Goal: Submit feedback/report problem: Submit feedback/report problem

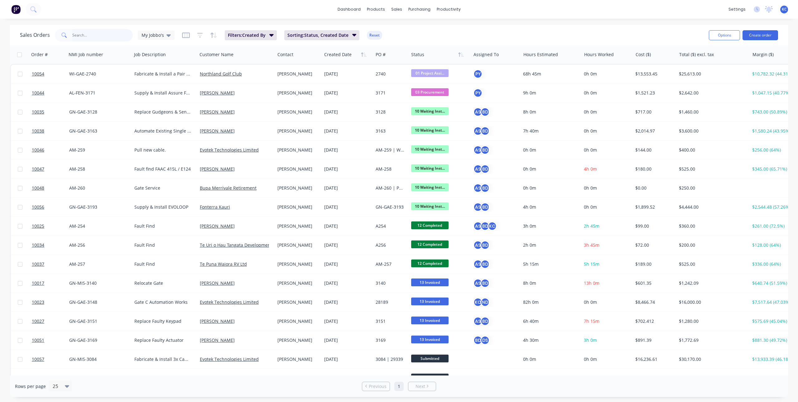
click at [113, 37] on input "text" at bounding box center [102, 35] width 61 height 12
type input "3084"
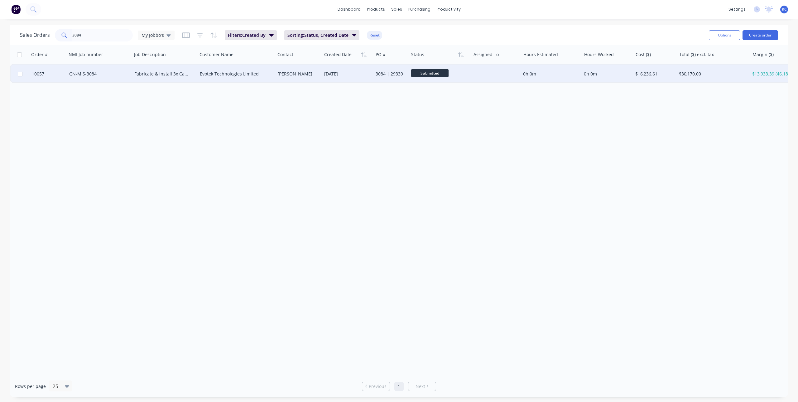
click at [177, 72] on div "Fabricate & Install 3x Camera poles" at bounding box center [162, 74] width 57 height 6
click at [76, 76] on div "GN-MIS-3084" at bounding box center [97, 74] width 57 height 6
click at [244, 75] on link "Evotek Technologies Limited" at bounding box center [229, 74] width 59 height 6
click at [41, 75] on span "10057" at bounding box center [38, 74] width 12 height 6
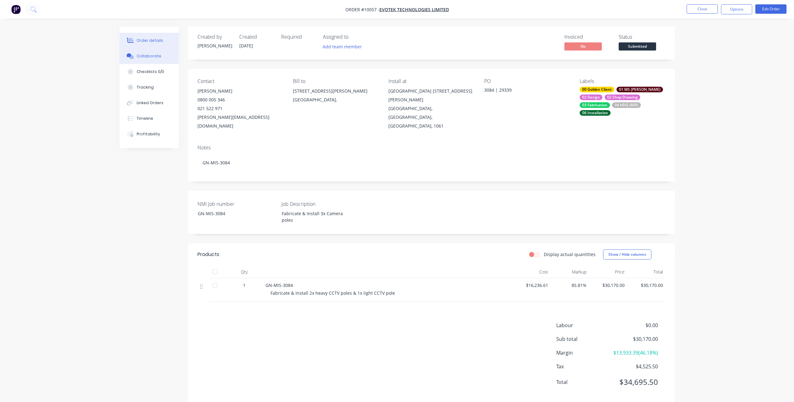
click at [150, 59] on button "Collaborate" at bounding box center [148, 56] width 59 height 16
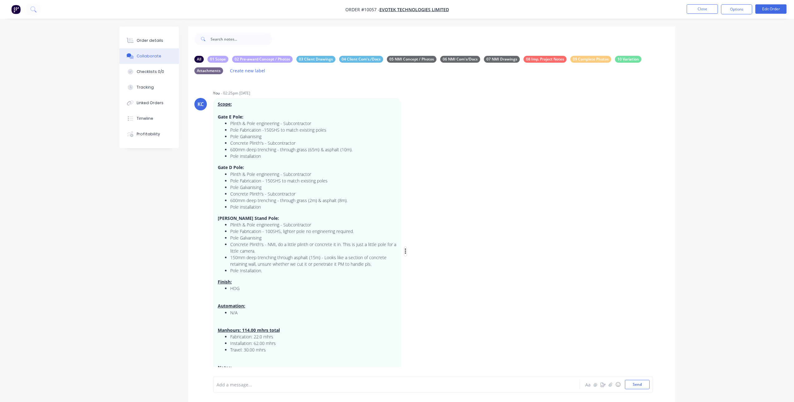
click at [406, 249] on icon "button" at bounding box center [404, 252] width 1 height 6
click at [415, 263] on button "Edit" at bounding box center [427, 263] width 39 height 10
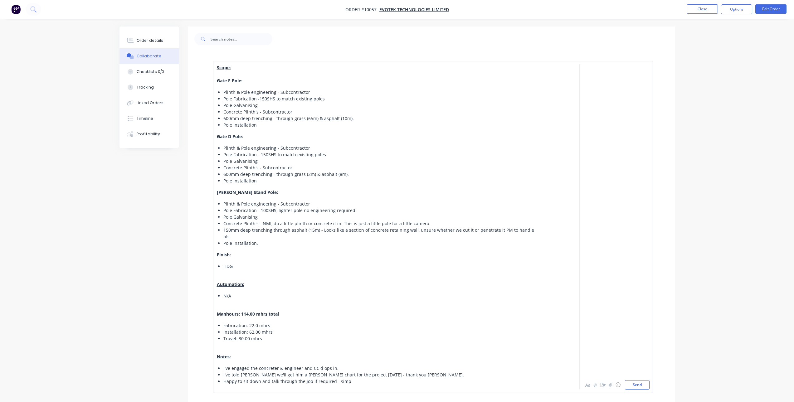
scroll to position [708, 0]
click at [262, 102] on span "Pole Fabrication -150SHS to match existing poles" at bounding box center [273, 99] width 101 height 6
click at [263, 157] on span "Pole Fabrication - 150SHS to match existing poles" at bounding box center [274, 155] width 103 height 6
click at [322, 164] on div "Pole Galvanising" at bounding box center [382, 161] width 318 height 7
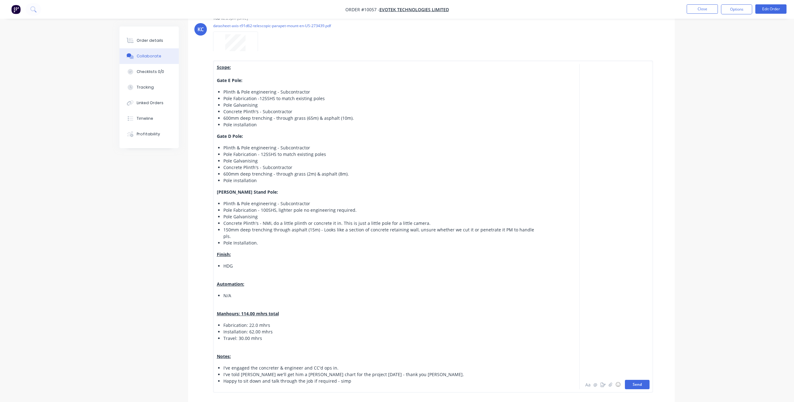
click at [641, 389] on button "Send" at bounding box center [637, 384] width 25 height 9
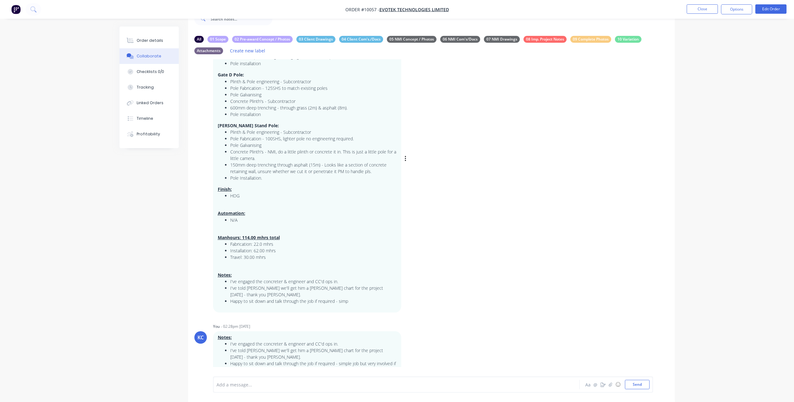
scroll to position [0, 0]
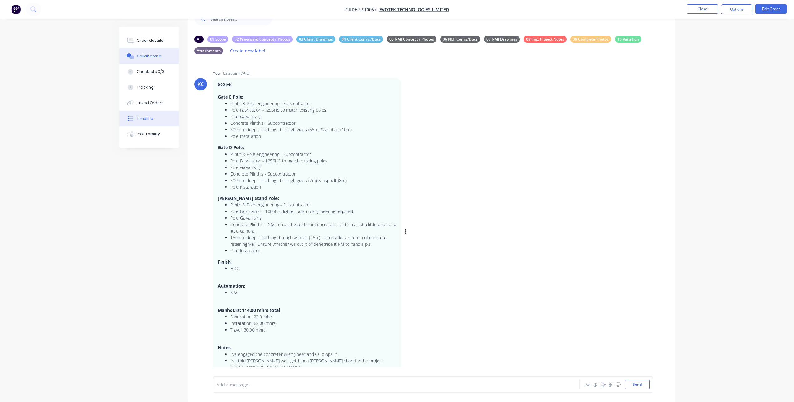
click at [148, 122] on button "Timeline" at bounding box center [148, 119] width 59 height 16
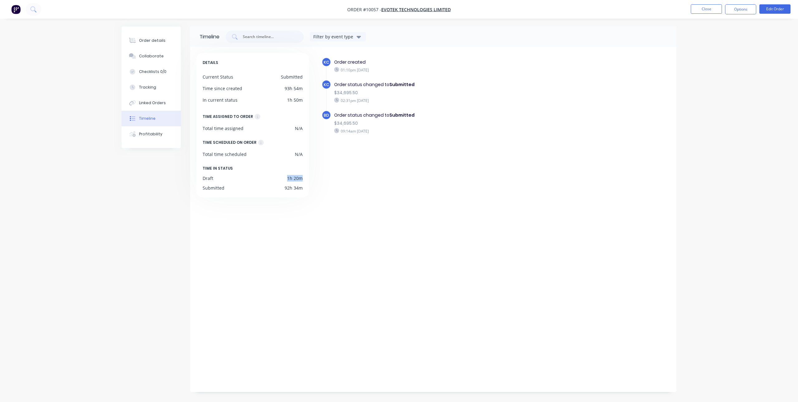
drag, startPoint x: 302, startPoint y: 176, endPoint x: 288, endPoint y: 176, distance: 14.7
click at [288, 176] on div "1h 20m" at bounding box center [295, 178] width 16 height 7
click at [300, 211] on div "DETAILS Current Status Submitted Time since created 93h 54m In current status 1…" at bounding box center [255, 218] width 118 height 330
click at [152, 54] on div "Collaborate" at bounding box center [151, 56] width 25 height 6
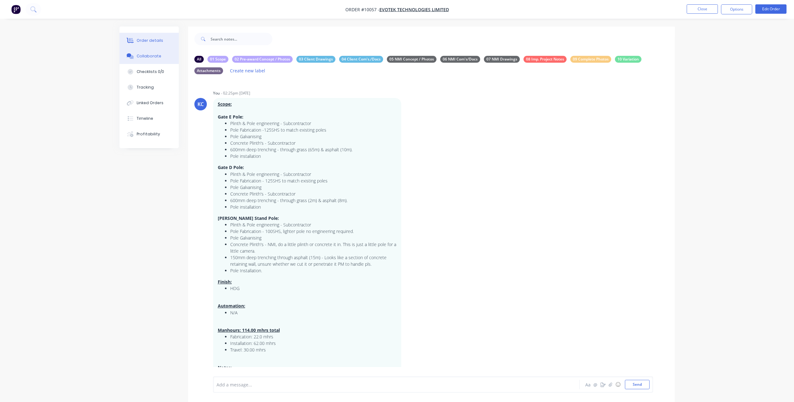
click at [161, 42] on button "Order details" at bounding box center [148, 41] width 59 height 16
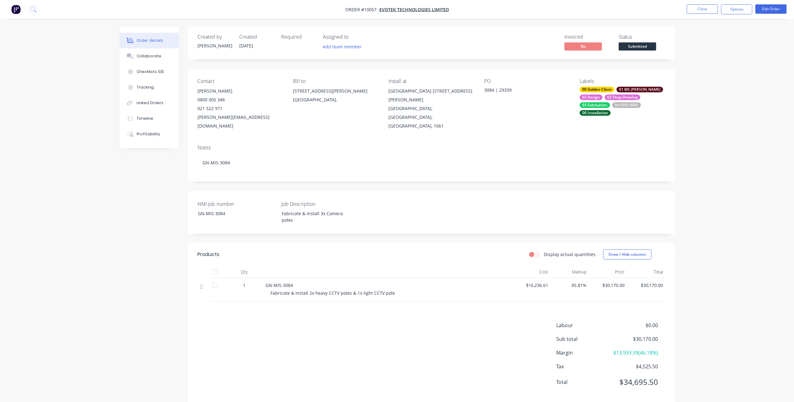
click at [602, 88] on div "00 Golden Client" at bounding box center [596, 90] width 35 height 6
click at [715, 77] on div "Order details Collaborate Checklists 0/0 Tracking Linked Orders Timeline Profit…" at bounding box center [397, 206] width 794 height 413
click at [156, 57] on div "Collaborate" at bounding box center [149, 56] width 25 height 6
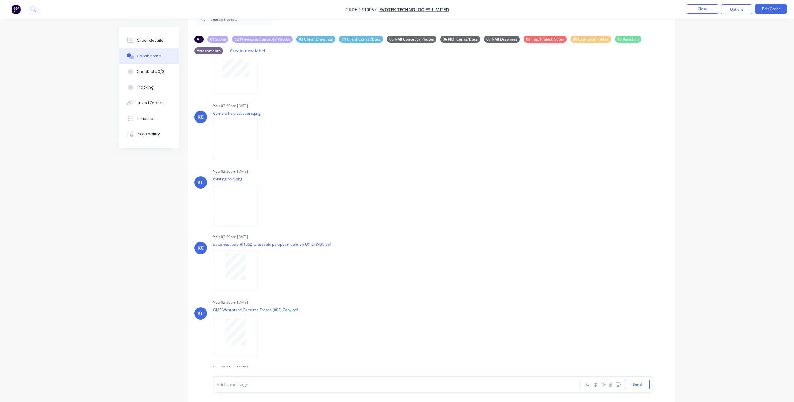
scroll to position [552, 0]
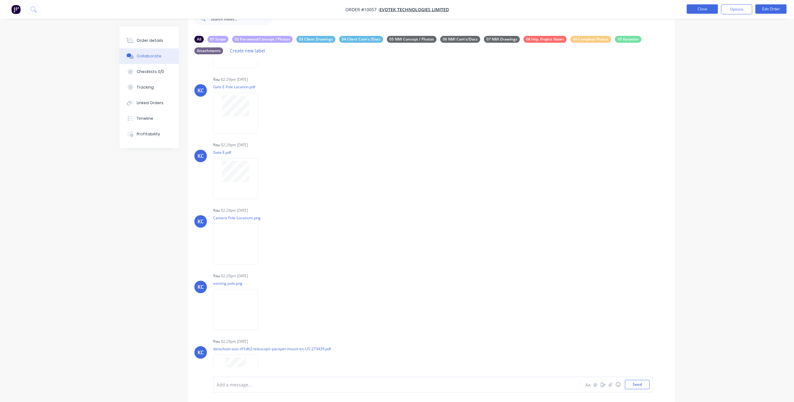
click at [698, 11] on button "Close" at bounding box center [701, 8] width 31 height 9
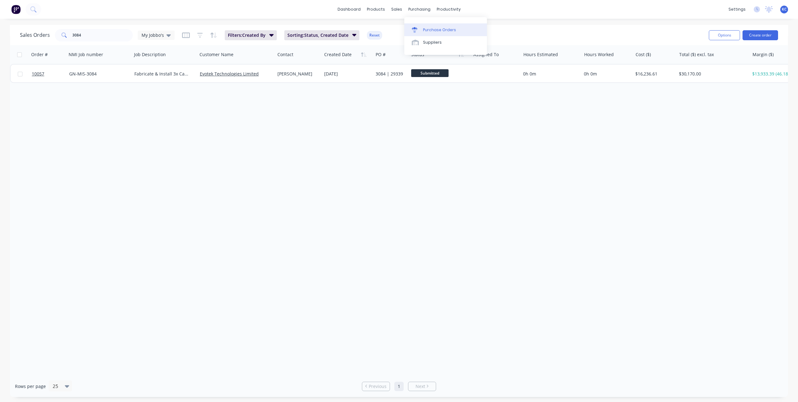
click at [417, 27] on icon at bounding box center [415, 30] width 6 height 6
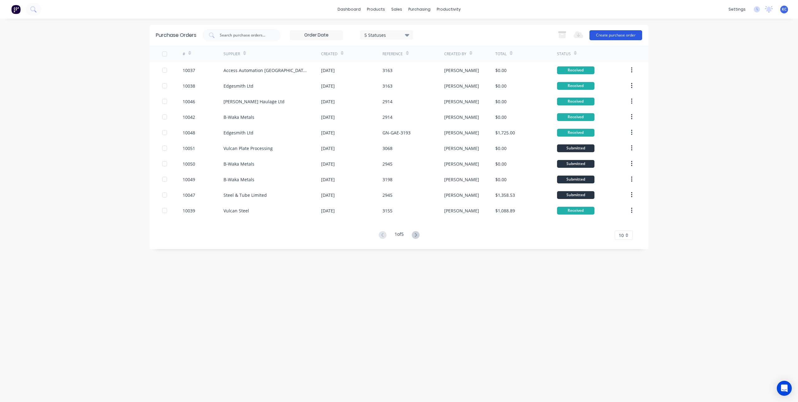
click at [618, 34] on button "Create purchase order" at bounding box center [616, 35] width 53 height 10
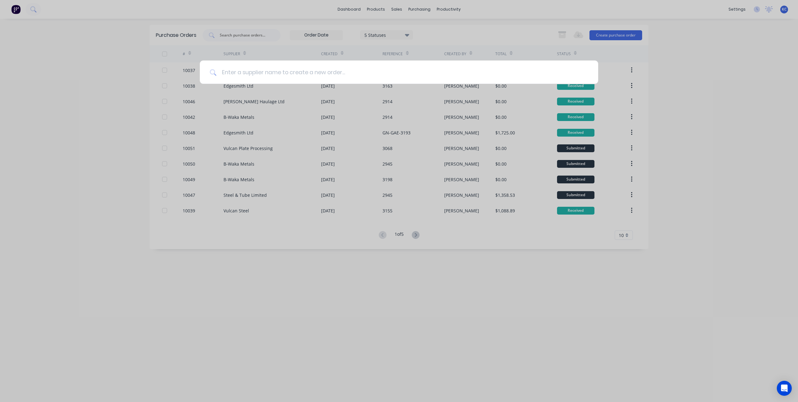
click at [240, 70] on input at bounding box center [403, 71] width 372 height 23
click at [423, 79] on input at bounding box center [403, 71] width 372 height 23
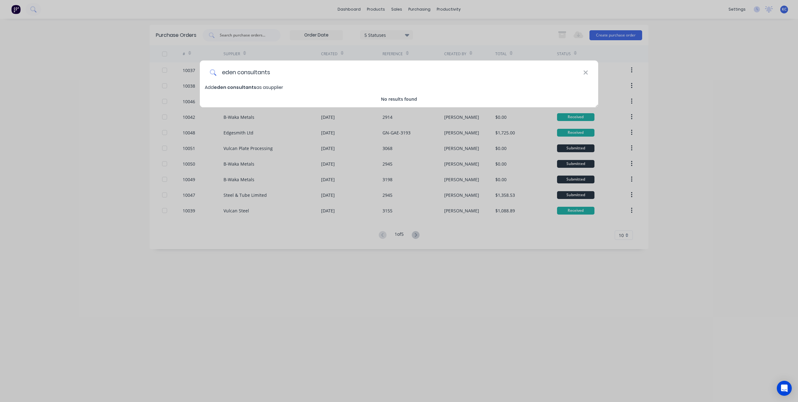
drag, startPoint x: 283, startPoint y: 75, endPoint x: 186, endPoint y: 76, distance: 96.7
click at [186, 76] on div "eden consultants Add eden consultants as a supplier No results found" at bounding box center [399, 201] width 798 height 402
type input "Eden Consultants Limited"
click at [230, 88] on span "Eden Consultants Limited" at bounding box center [244, 87] width 61 height 6
select select "AU"
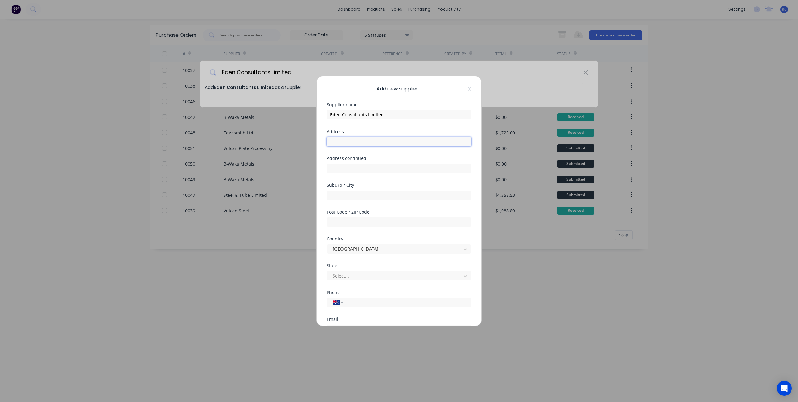
click at [401, 142] on input "text" at bounding box center [399, 141] width 145 height 9
type input "0"
type input "14 Tennyson Street"
click at [384, 165] on input "text" at bounding box center [399, 168] width 145 height 9
type input "Mount Eden"
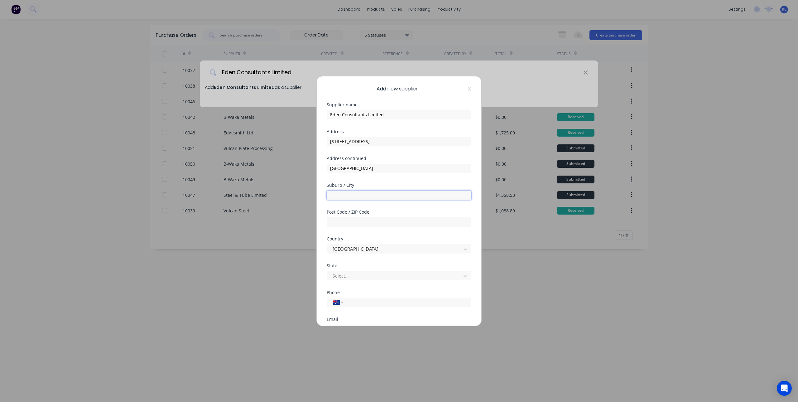
click at [339, 198] on input "text" at bounding box center [399, 195] width 145 height 9
type input "Auckland"
click at [336, 222] on input "text" at bounding box center [399, 221] width 145 height 9
type input "1041"
click at [345, 243] on div "Australia" at bounding box center [399, 248] width 145 height 11
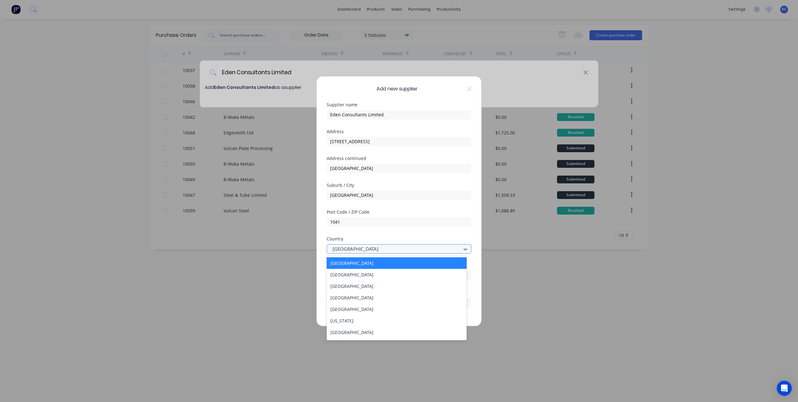
click at [344, 246] on div at bounding box center [395, 249] width 126 height 8
type input "new"
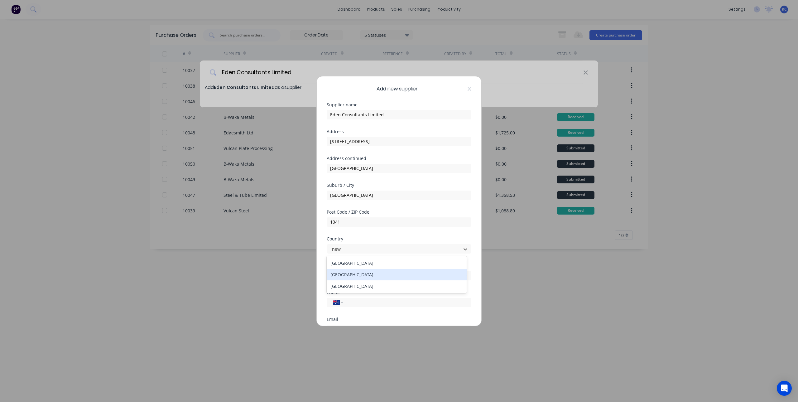
click at [347, 275] on div "New Zealand" at bounding box center [397, 275] width 140 height 12
click at [353, 276] on div at bounding box center [395, 276] width 126 height 8
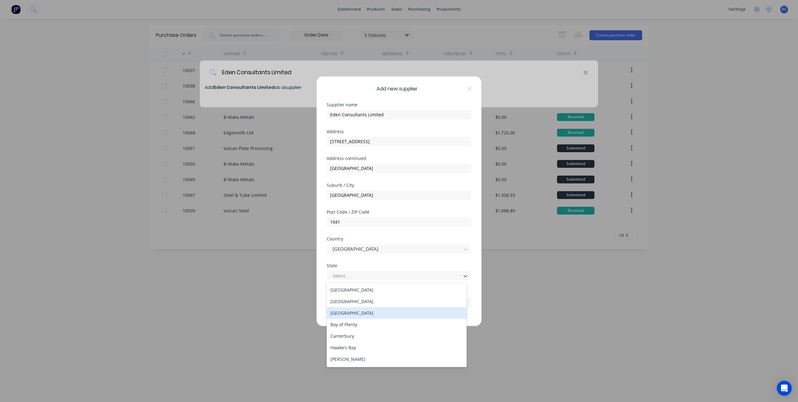
click at [375, 311] on div "Auckland" at bounding box center [397, 313] width 140 height 12
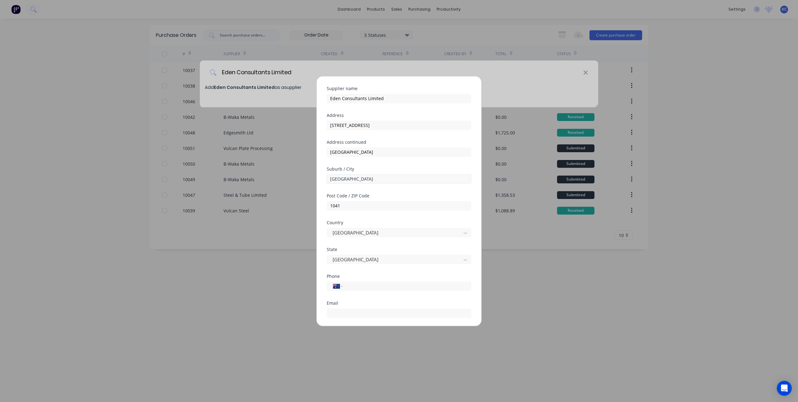
scroll to position [31, 0]
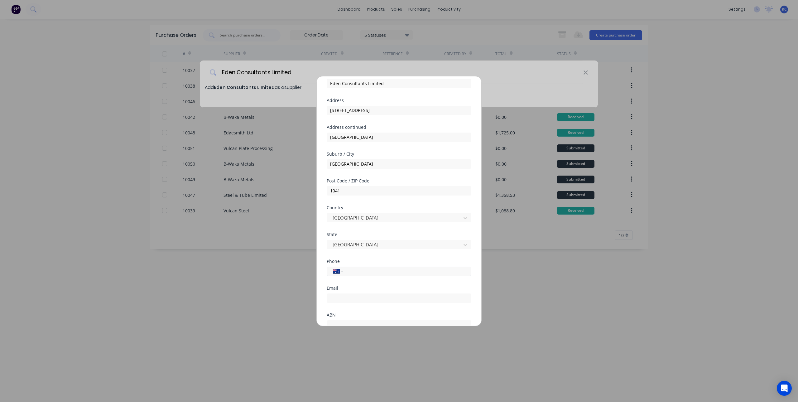
click at [349, 270] on input "tel" at bounding box center [406, 271] width 118 height 7
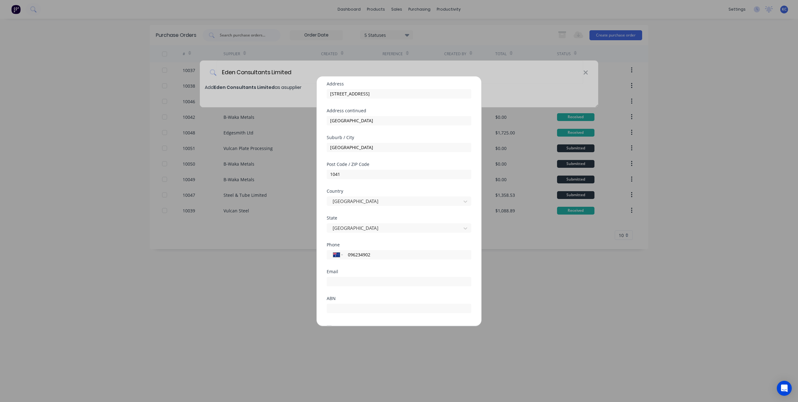
scroll to position [62, 0]
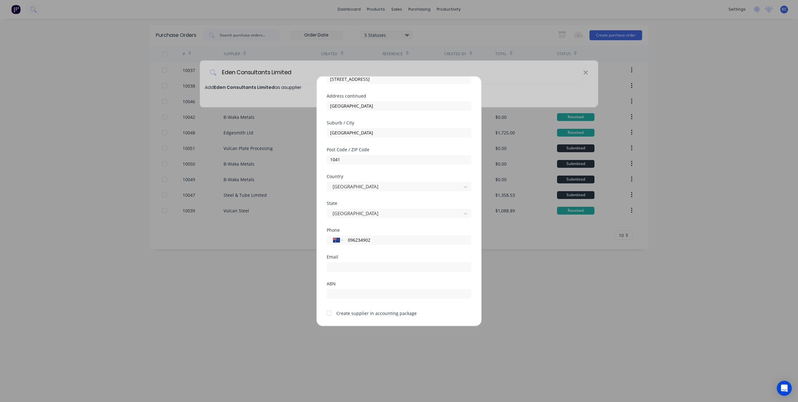
type input "096234902"
click at [382, 271] on input "email" at bounding box center [399, 266] width 145 height 9
paste input "alan@edencons.co.nz"
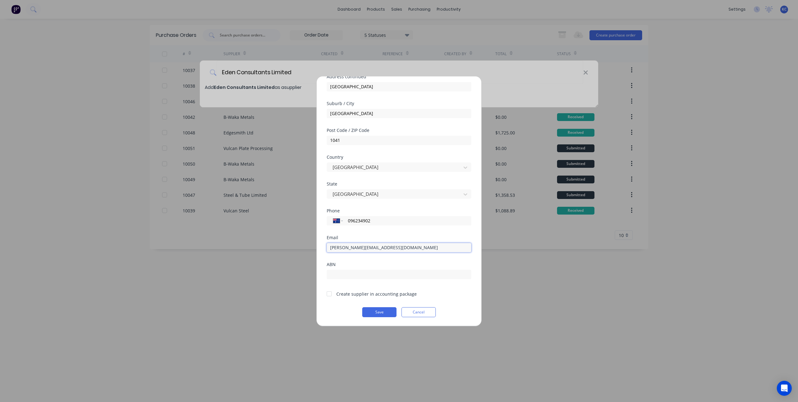
type input "alan@edencons.co.nz"
click at [333, 295] on div at bounding box center [329, 294] width 12 height 12
click at [350, 220] on input "096234902" at bounding box center [406, 220] width 118 height 7
type input "6234902"
click at [380, 232] on div "Phone International Afghanistan Åland Islands Albania Algeria American Samoa An…" at bounding box center [399, 224] width 145 height 31
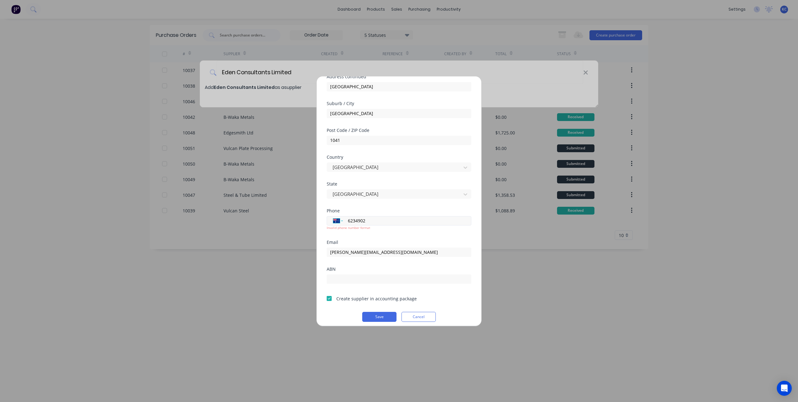
click at [342, 222] on select "International Afghanistan Åland Islands Albania Algeria American Samoa Andorra …" at bounding box center [337, 220] width 9 height 9
select select "NZ"
click at [333, 216] on select "International Afghanistan Åland Islands Albania Algeria American Samoa Andorra …" at bounding box center [337, 220] width 9 height 9
drag, startPoint x: 373, startPoint y: 313, endPoint x: 398, endPoint y: 254, distance: 64.6
click at [394, 259] on form "Supplier name Eden Consultants Limited Address 14 Tennyson Street Address conti…" at bounding box center [399, 171] width 145 height 301
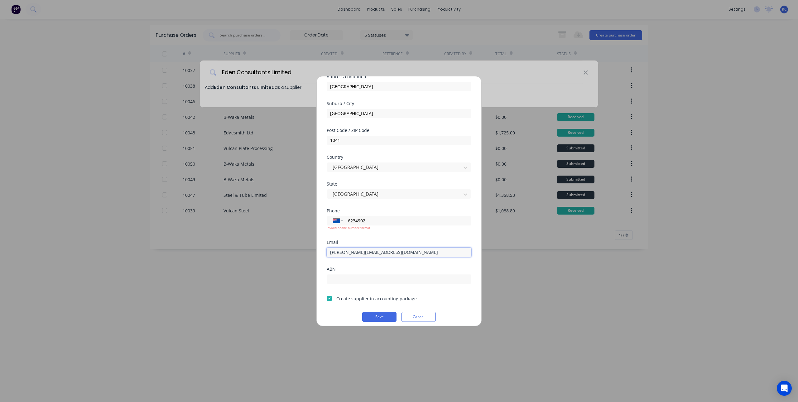
click at [400, 250] on input "alan@edencons.co.nz" at bounding box center [399, 252] width 145 height 9
click at [376, 314] on button "Save" at bounding box center [379, 317] width 34 height 10
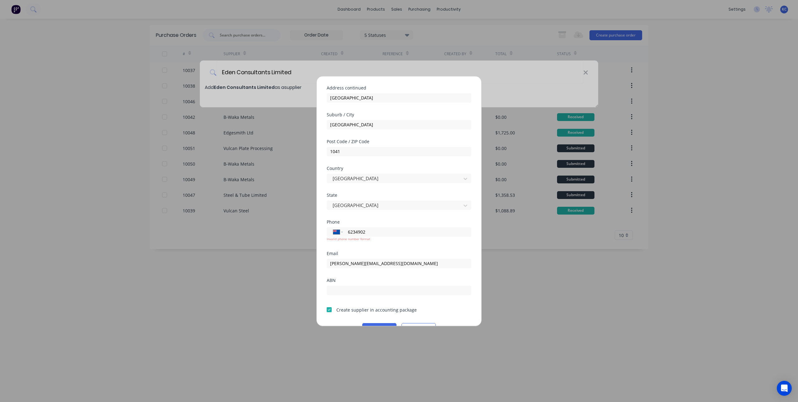
scroll to position [86, 0]
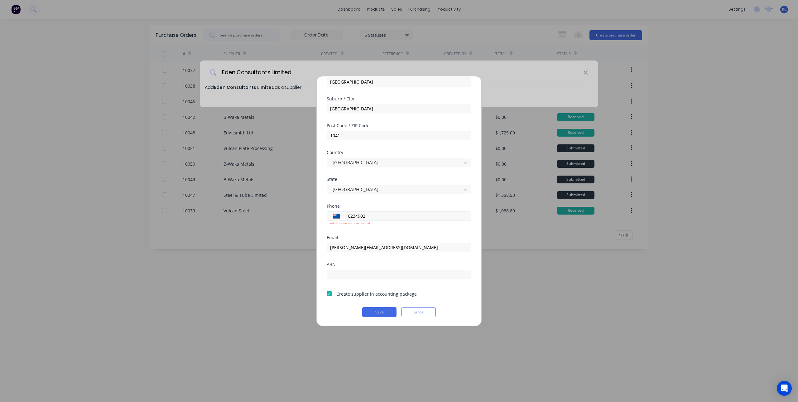
click at [349, 215] on input "6234902" at bounding box center [406, 215] width 118 height 7
type input "09 623 4902"
click at [377, 309] on button "Save" at bounding box center [379, 312] width 34 height 10
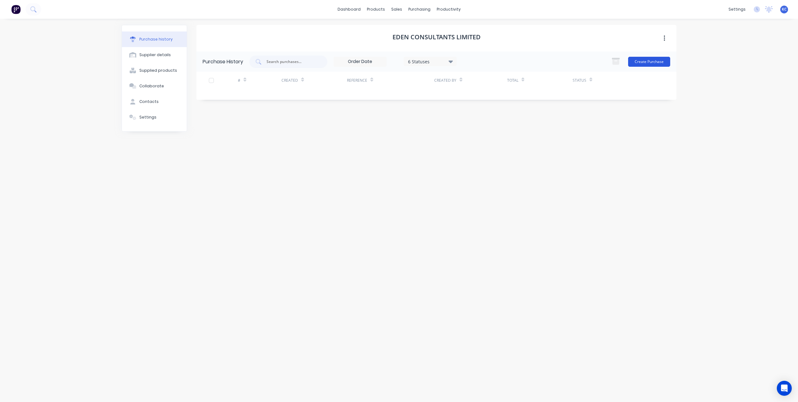
click at [648, 60] on button "Create Purchase" at bounding box center [649, 62] width 42 height 10
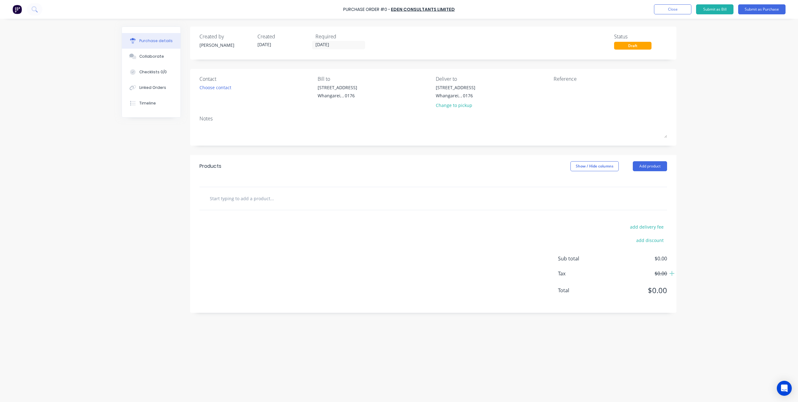
click at [227, 91] on div "Contact Choose contact" at bounding box center [257, 93] width 114 height 36
click at [227, 90] on div "Choose contact" at bounding box center [216, 87] width 32 height 7
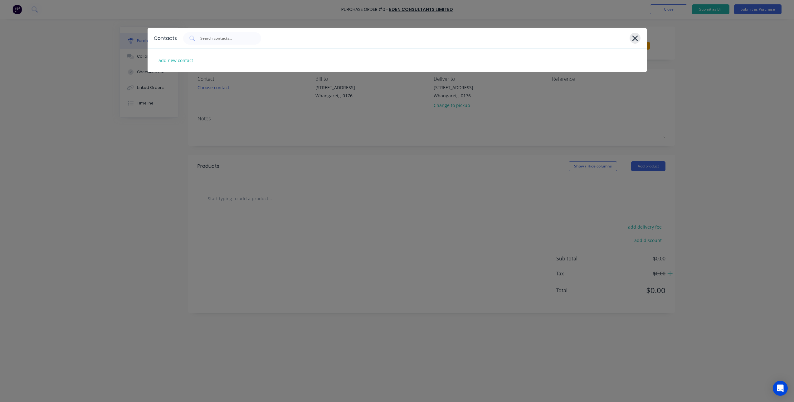
click at [633, 38] on icon at bounding box center [634, 38] width 7 height 9
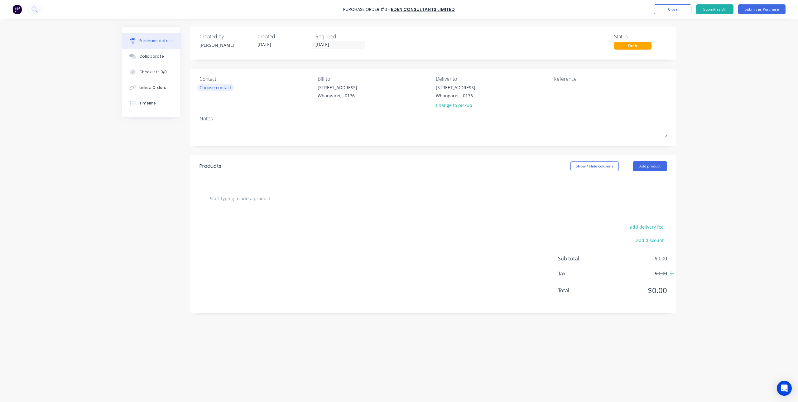
click at [205, 90] on div "Choose contact" at bounding box center [216, 87] width 32 height 7
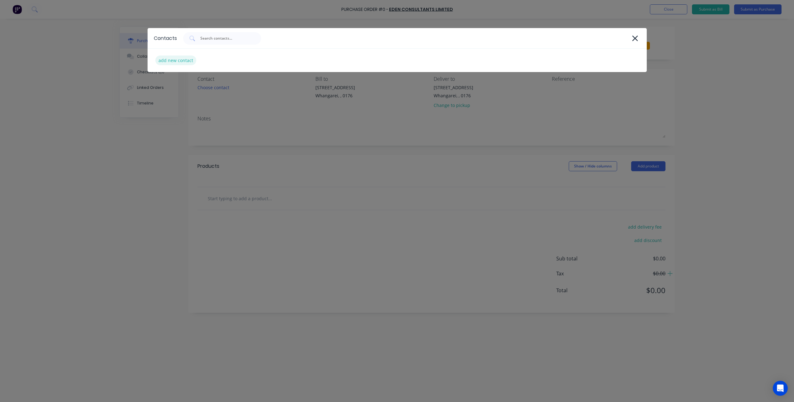
click at [175, 57] on div "add new contact" at bounding box center [175, 61] width 41 height 10
select select "AU"
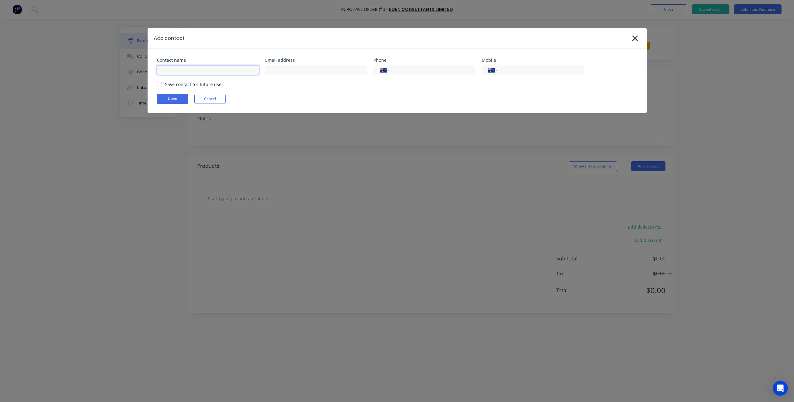
click at [206, 71] on input at bounding box center [208, 69] width 102 height 9
type input "Alan Youkhana"
click at [288, 73] on input at bounding box center [316, 69] width 102 height 9
paste input "alan@edencons.co.nz"
type input "alan@edencons.co.nz"
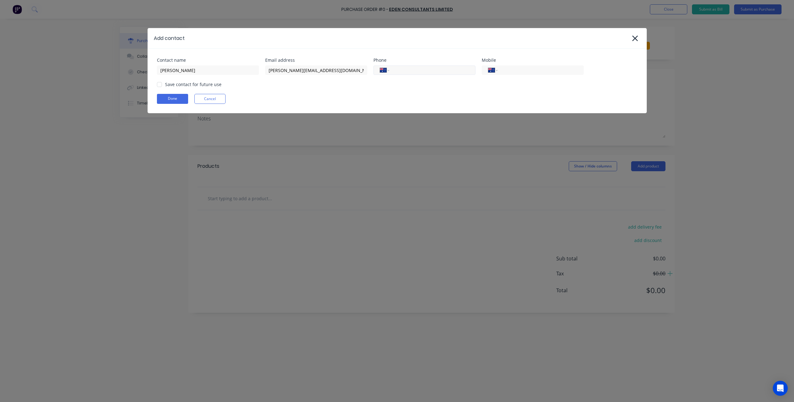
click at [409, 72] on input "tel" at bounding box center [431, 70] width 75 height 7
click at [496, 71] on select "International Afghanistan Åland Islands Albania Algeria American Samoa Andorra …" at bounding box center [492, 70] width 9 height 9
select select "NZ"
click at [488, 66] on select "International Afghanistan Åland Islands Albania Algeria American Samoa Andorra …" at bounding box center [492, 70] width 9 height 9
click at [195, 83] on div "Save contact for future use" at bounding box center [193, 84] width 56 height 7
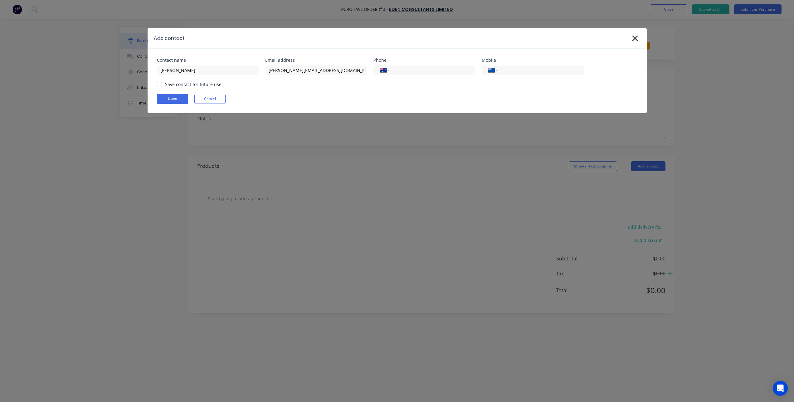
click at [157, 84] on div at bounding box center [159, 84] width 12 height 12
click at [536, 70] on input "tel" at bounding box center [539, 70] width 75 height 7
type input "027 252 7908"
click at [170, 98] on button "Done" at bounding box center [172, 99] width 31 height 10
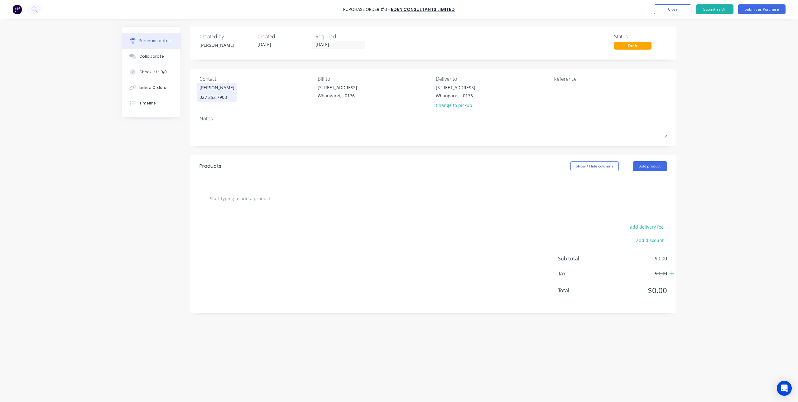
click at [218, 90] on div "Alan Youkhana" at bounding box center [217, 87] width 35 height 7
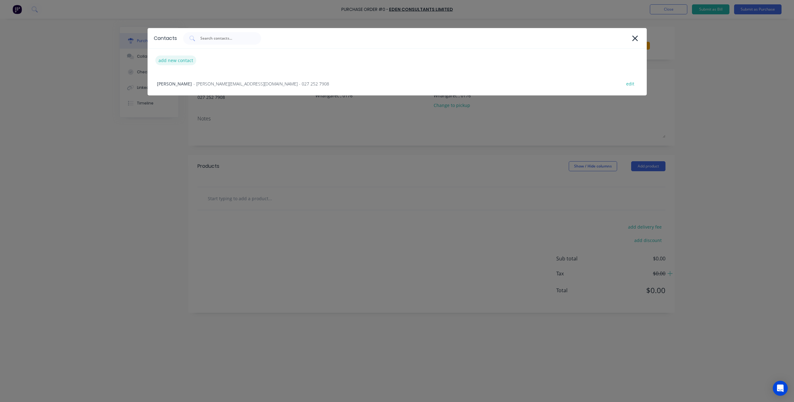
click at [181, 58] on div "add new contact" at bounding box center [175, 61] width 41 height 10
select select "AU"
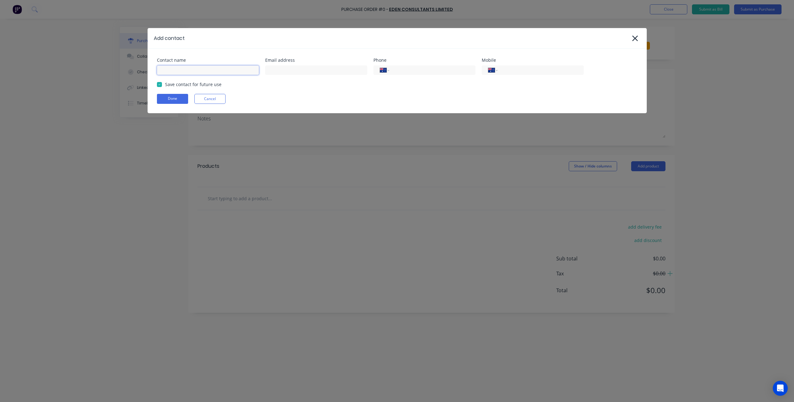
click at [207, 71] on input at bounding box center [208, 69] width 102 height 9
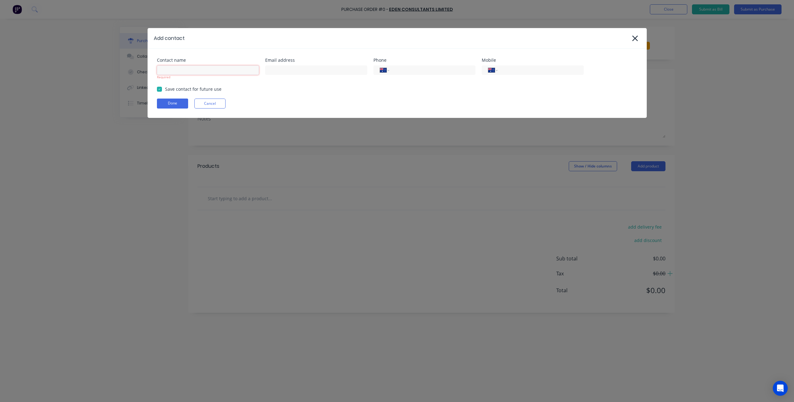
click at [231, 69] on input at bounding box center [208, 69] width 102 height 9
type input "Paul Williams"
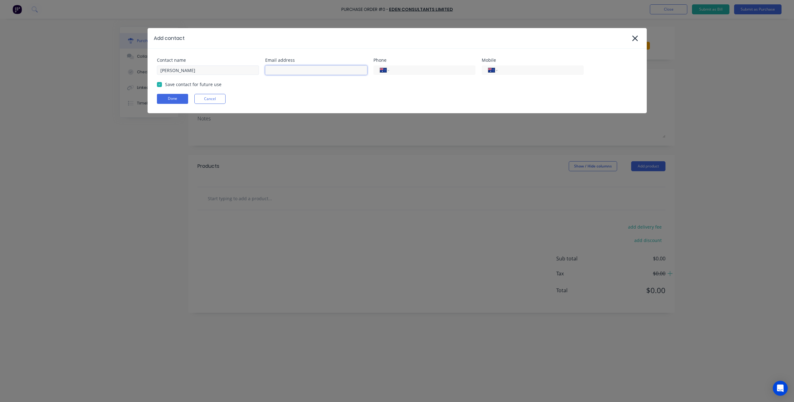
paste input "paul@edencons.co.nz"
type input "paul@edencons.co.nz"
click at [178, 100] on button "Done" at bounding box center [172, 99] width 31 height 10
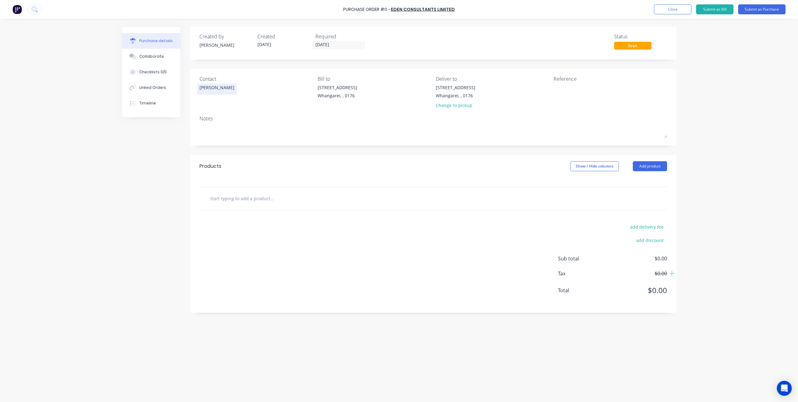
click at [219, 90] on div "Paul Williams" at bounding box center [217, 87] width 35 height 7
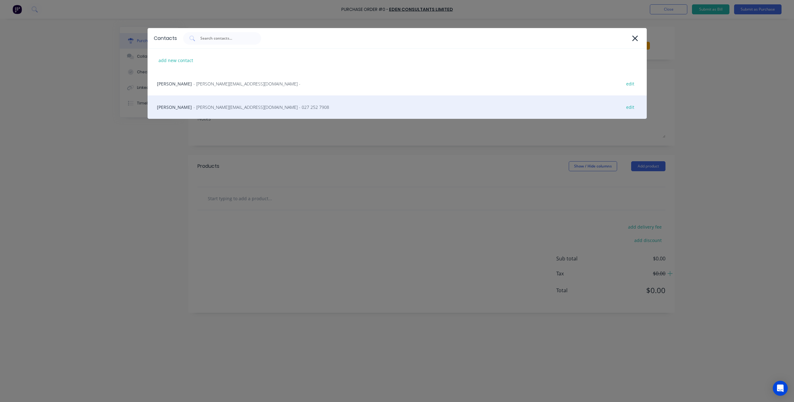
click at [178, 111] on div "Alan Youkhana - alan@edencons.co.nz - 027 252 7908 edit" at bounding box center [396, 106] width 499 height 23
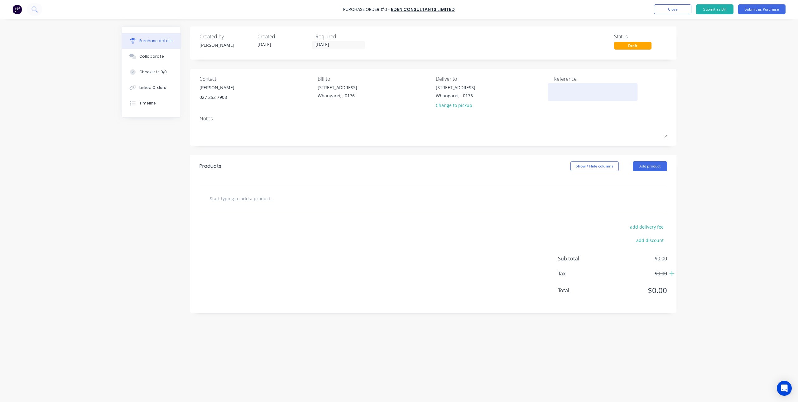
click at [574, 85] on textarea at bounding box center [593, 91] width 78 height 14
type textarea "GN-MIS-3084"
type textarea "x"
type textarea "GN-MIS-3084"
click at [249, 203] on input "text" at bounding box center [272, 198] width 125 height 12
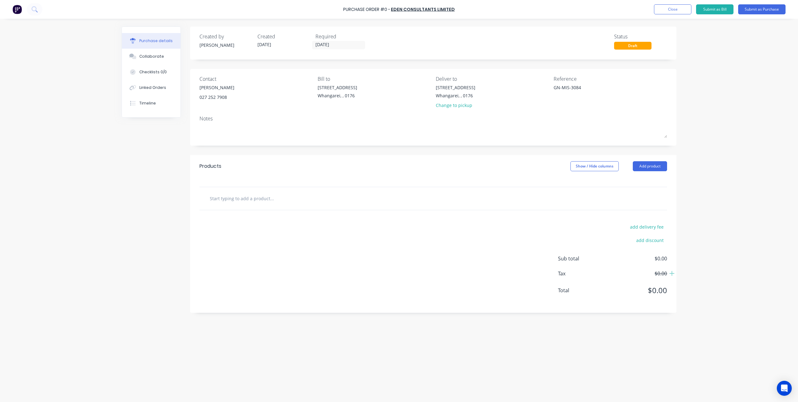
type textarea "x"
type input "P"
type textarea "x"
type input "Pl"
type textarea "x"
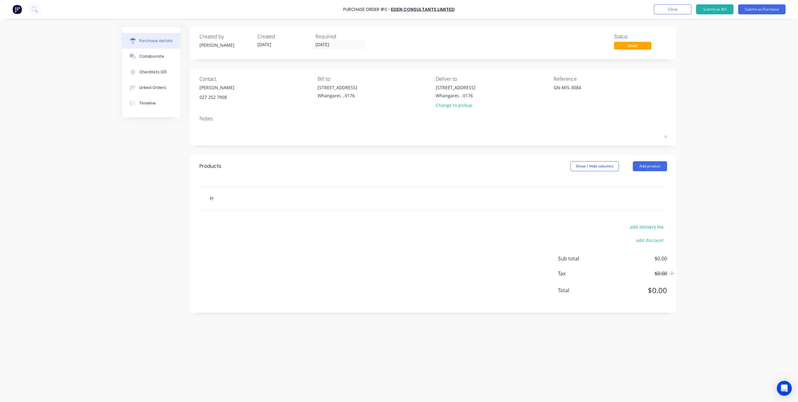
type input "Pli"
type textarea "x"
type input "Plin"
type textarea "x"
type input "Plint"
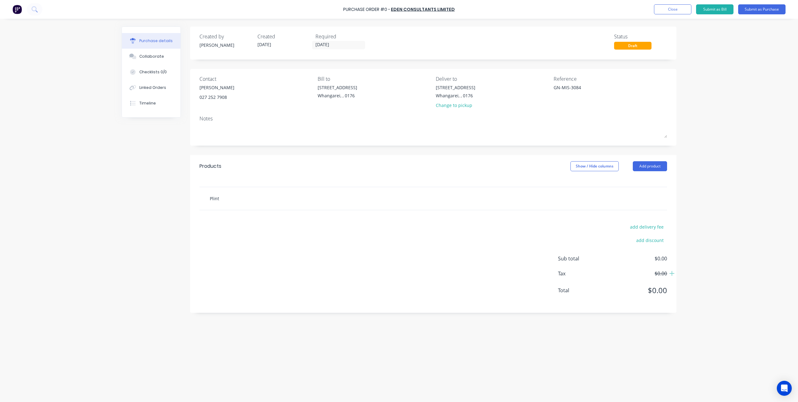
type textarea "x"
type input "Plinth"
type textarea "x"
type input "Plinth/"
type textarea "x"
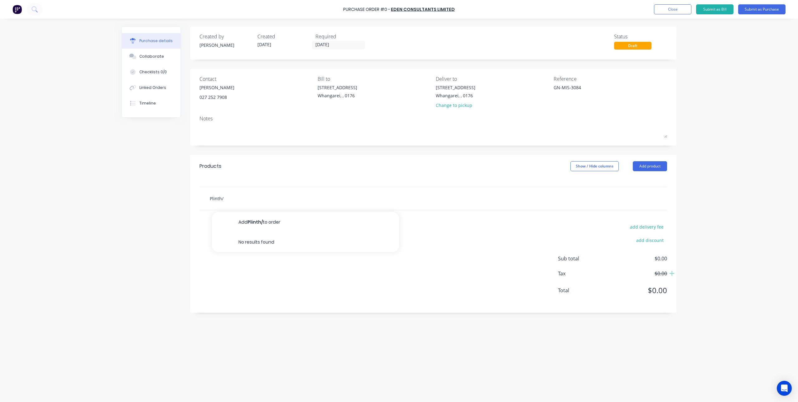
type input "Plinth/P"
type textarea "x"
type input "Plinth/Po"
type textarea "x"
type input "Plinth/Pol"
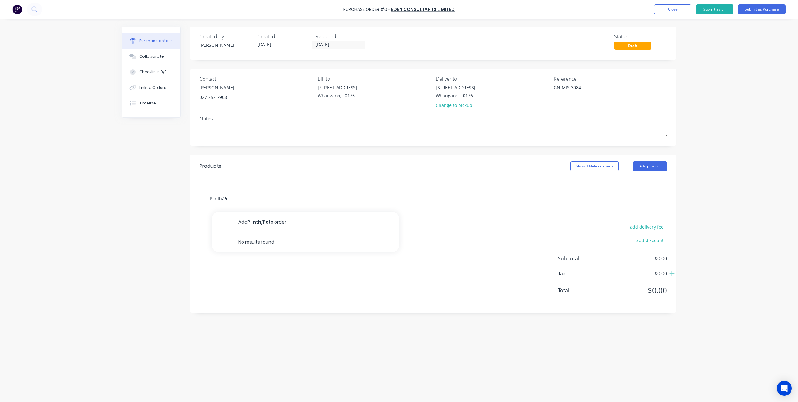
type textarea "x"
type input "Plinth/Pole"
type textarea "x"
type input "Plinth/Pole"
type textarea "x"
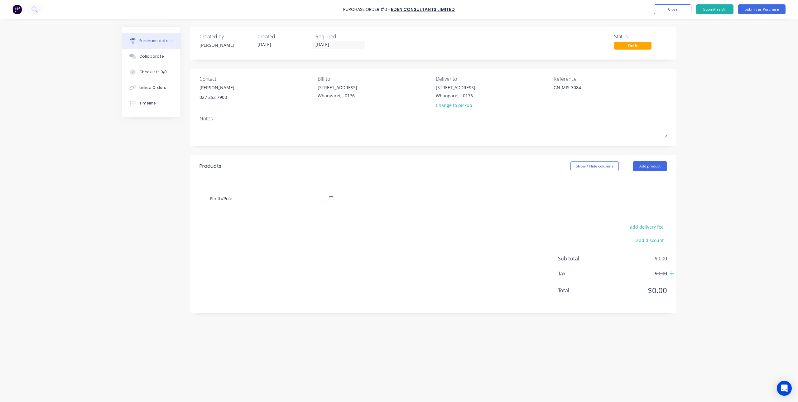
type input "Plinth/Pole E"
type textarea "x"
type input "Plinth/Pole En"
type textarea "x"
type input "Plinth/Pole Eng"
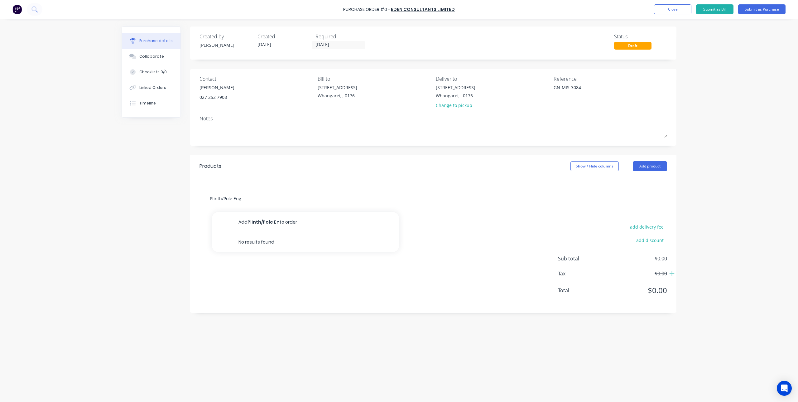
type textarea "x"
type input "Plinth/Pole Engi"
type textarea "x"
type input "Plinth/Pole Engin"
type textarea "x"
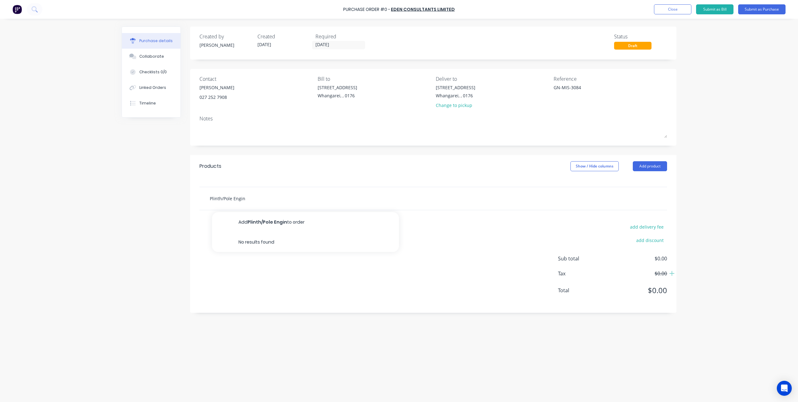
type input "Plinth/Pole Engine"
type textarea "x"
type input "Plinth/Pole Enginee"
type textarea "x"
type input "Plinth/Pole Engineeri"
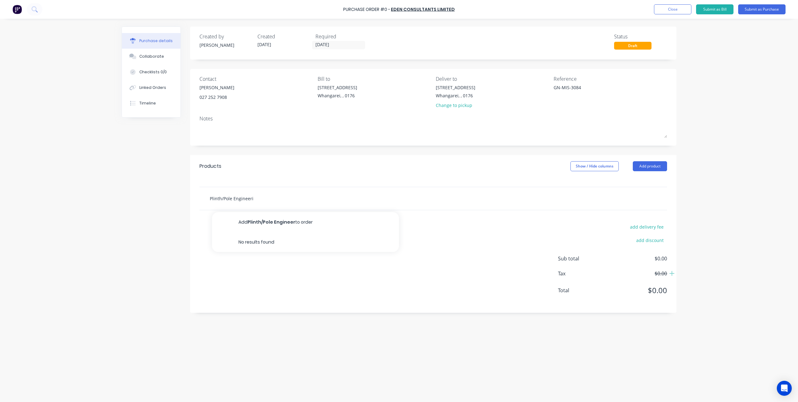
type textarea "x"
type input "Plinth/Pole Engineerin"
type textarea "x"
type input "Plinth/Pole Engineering"
type textarea "x"
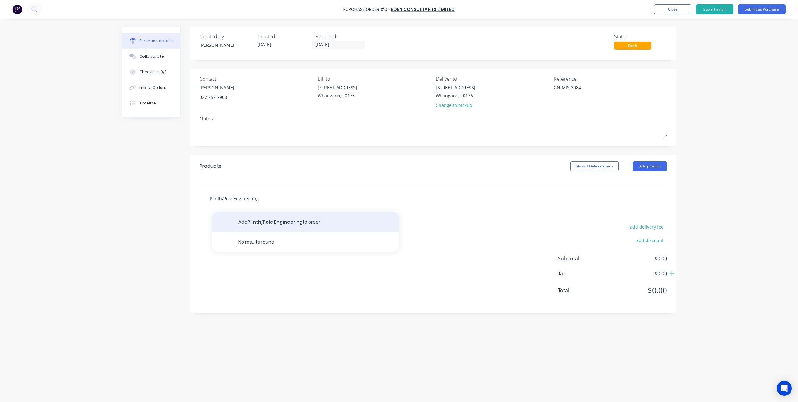
type input "Plinth/Pole Engineering"
click at [248, 219] on button "Add Plinth/Pole Engineering to order" at bounding box center [305, 222] width 187 height 20
type textarea "x"
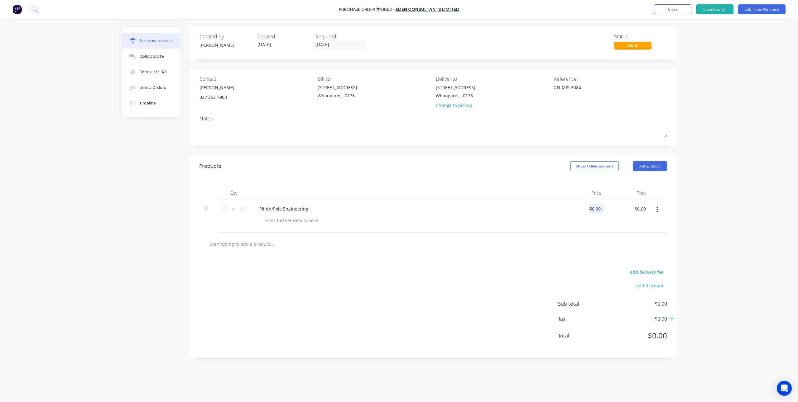
type textarea "x"
type input "0.0000"
click at [589, 209] on input "0.0000" at bounding box center [595, 208] width 14 height 9
type textarea "x"
type input "$0.00"
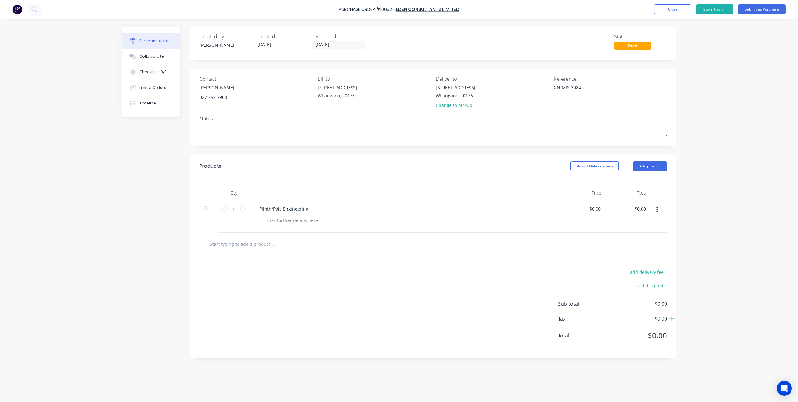
click at [520, 219] on div at bounding box center [407, 220] width 297 height 9
drag, startPoint x: 490, startPoint y: 215, endPoint x: 500, endPoint y: 215, distance: 10.9
click at [491, 215] on div "Plinth/Pole Engineering" at bounding box center [405, 215] width 312 height 33
drag, startPoint x: 562, startPoint y: 210, endPoint x: 567, endPoint y: 211, distance: 5.0
click at [563, 211] on div "$0.00 $0.00" at bounding box center [583, 215] width 45 height 33
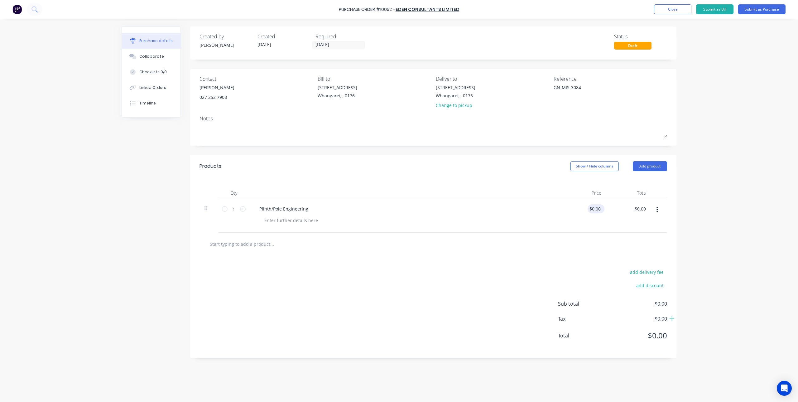
type textarea "x"
type input "0"
click at [590, 208] on div "0 $0.00" at bounding box center [583, 215] width 45 height 33
click at [599, 210] on input "0" at bounding box center [597, 208] width 9 height 9
type textarea "x"
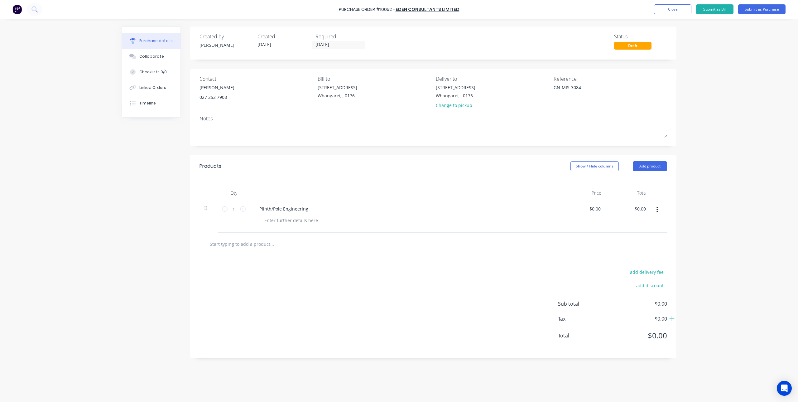
type input "0"
type textarea "x"
click at [602, 207] on input "0" at bounding box center [597, 208] width 9 height 9
type input "1250"
type textarea "x"
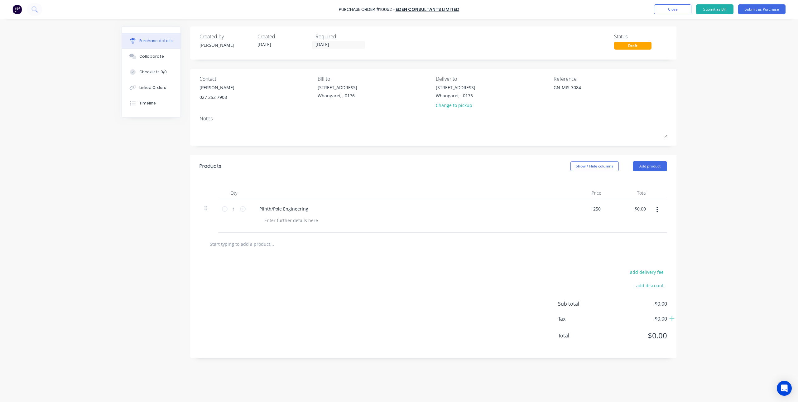
type input "$1,250.00"
click at [704, 189] on div "Purchase Order #10052 - Eden Consultants Limited Add product Close Submit as Bi…" at bounding box center [399, 201] width 798 height 402
click at [279, 223] on div at bounding box center [291, 220] width 64 height 9
click at [722, 189] on div "Purchase Order #10052 - Eden Consultants Limited Add product Close Submit as Bi…" at bounding box center [399, 201] width 798 height 402
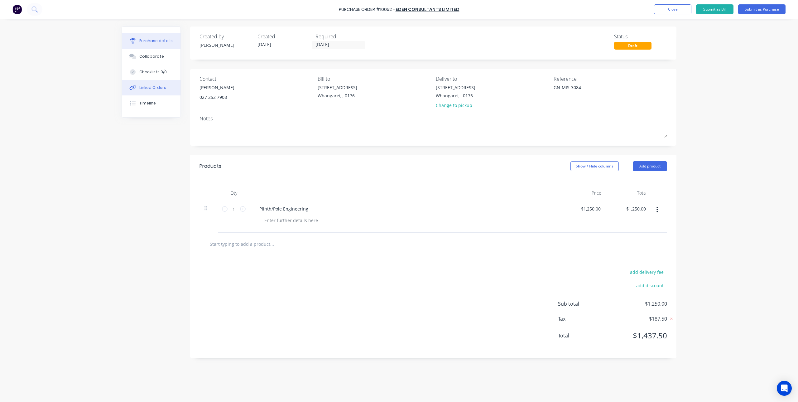
click at [156, 89] on div "Linked Orders" at bounding box center [152, 88] width 27 height 6
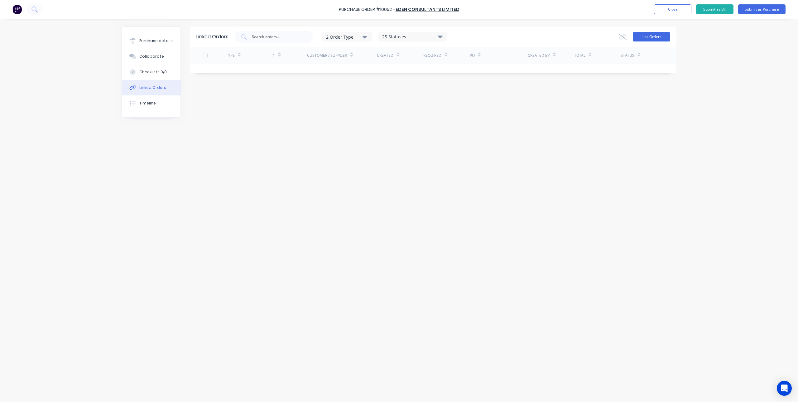
click at [652, 37] on button "Link Orders" at bounding box center [651, 36] width 37 height 9
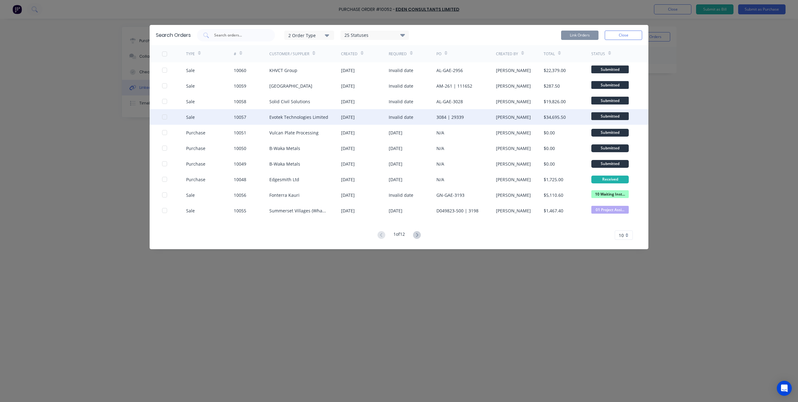
click at [317, 121] on div "Evotek Technologies Limited" at bounding box center [305, 117] width 72 height 16
click at [163, 115] on div at bounding box center [164, 117] width 12 height 12
click at [583, 32] on button "Link Orders" at bounding box center [579, 35] width 37 height 9
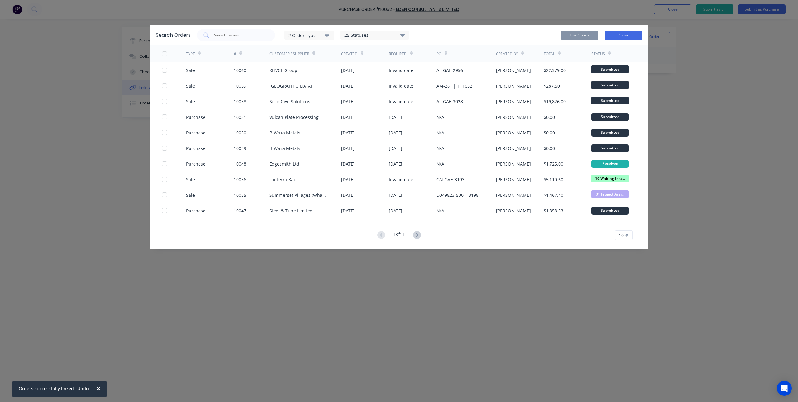
click at [621, 34] on button "Close" at bounding box center [623, 35] width 37 height 9
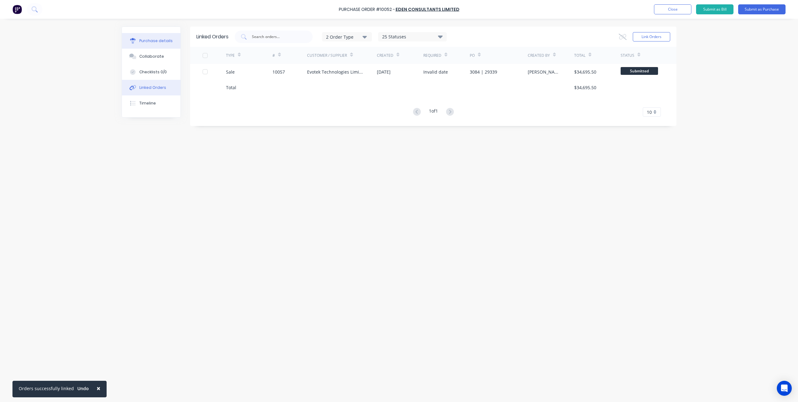
click at [159, 41] on div "Purchase details" at bounding box center [155, 41] width 33 height 6
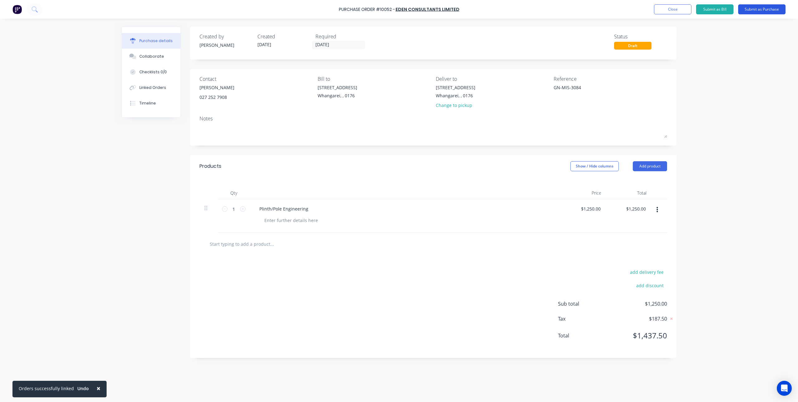
click at [779, 9] on button "Submit as Purchase" at bounding box center [761, 9] width 47 height 10
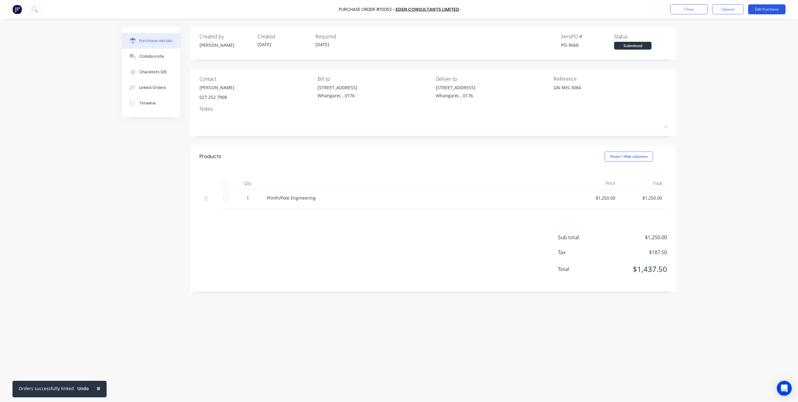
click at [761, 10] on button "Edit Purchase" at bounding box center [766, 9] width 37 height 10
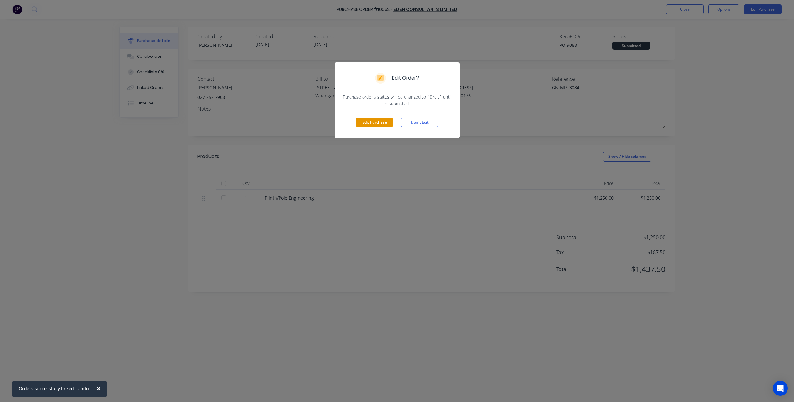
click at [387, 123] on button "Edit Purchase" at bounding box center [373, 122] width 37 height 9
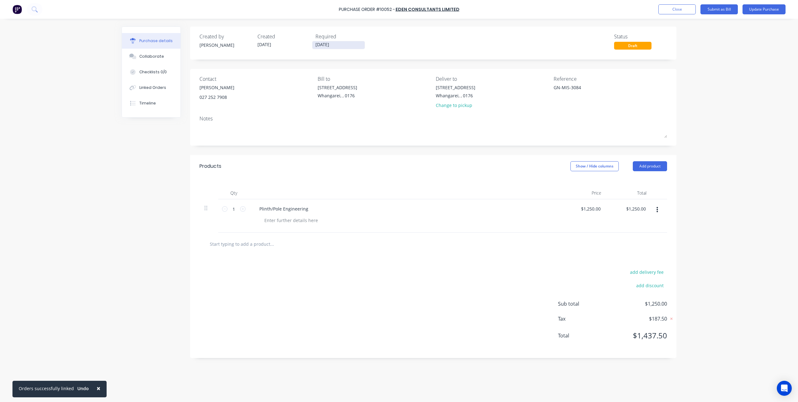
click at [362, 45] on input "02/09/25" at bounding box center [338, 45] width 52 height 8
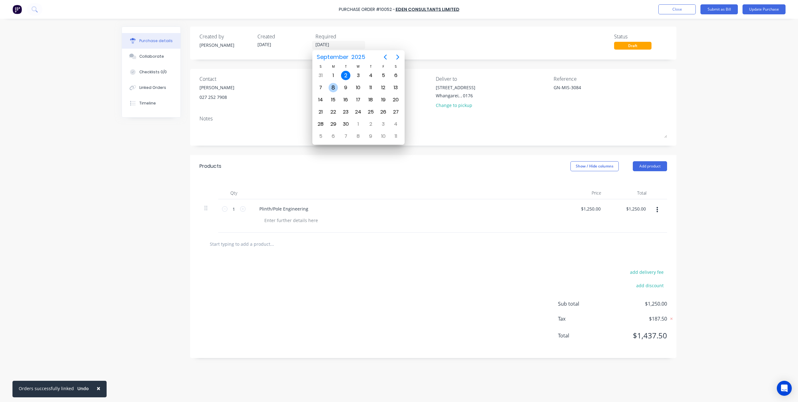
click at [336, 87] on div "8" at bounding box center [333, 87] width 9 height 9
type textarea "x"
type input "08/09/25"
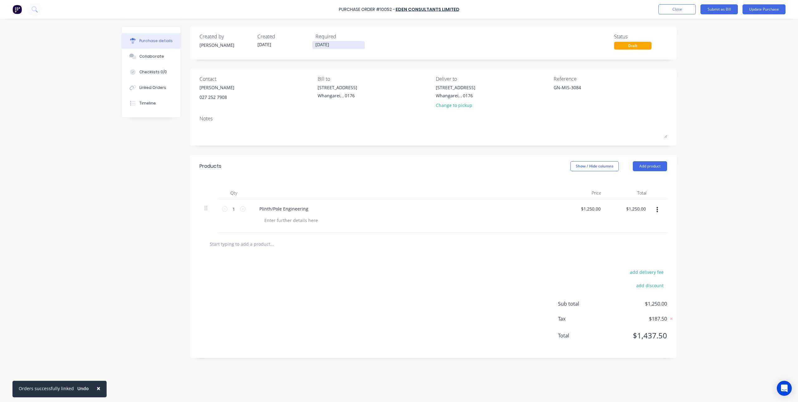
click at [348, 42] on input "08/09/25" at bounding box center [338, 45] width 52 height 8
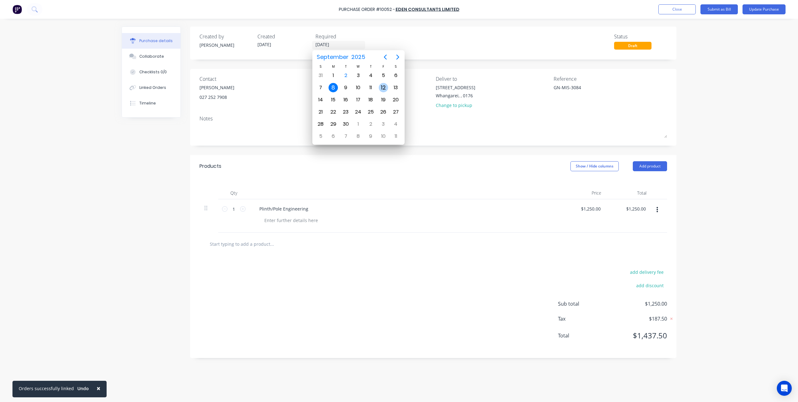
click at [384, 87] on div "12" at bounding box center [383, 87] width 9 height 9
type textarea "x"
type input "12/09/25"
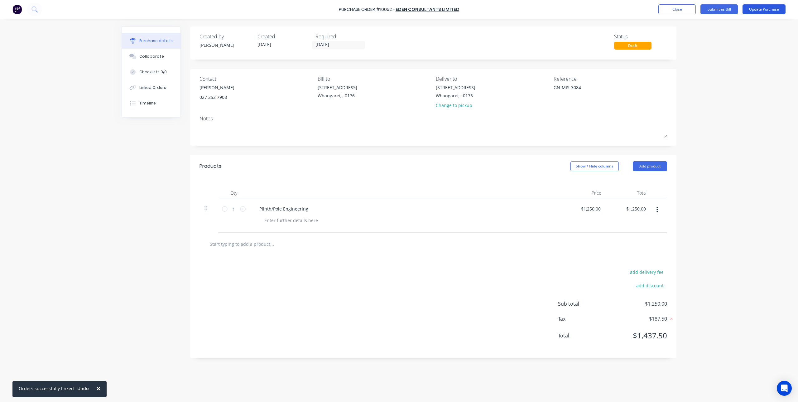
click at [764, 9] on button "Update Purchase" at bounding box center [764, 9] width 43 height 10
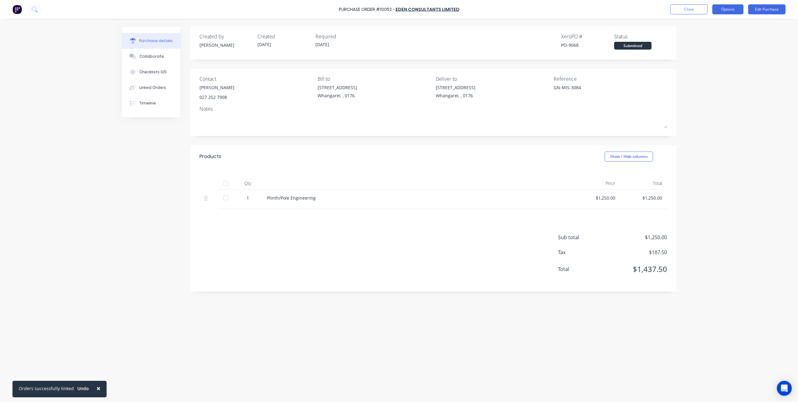
click at [732, 11] on button "Options" at bounding box center [728, 9] width 31 height 10
click at [724, 23] on div "Print / Email" at bounding box center [714, 25] width 48 height 9
click at [718, 34] on div "With pricing" at bounding box center [714, 37] width 48 height 9
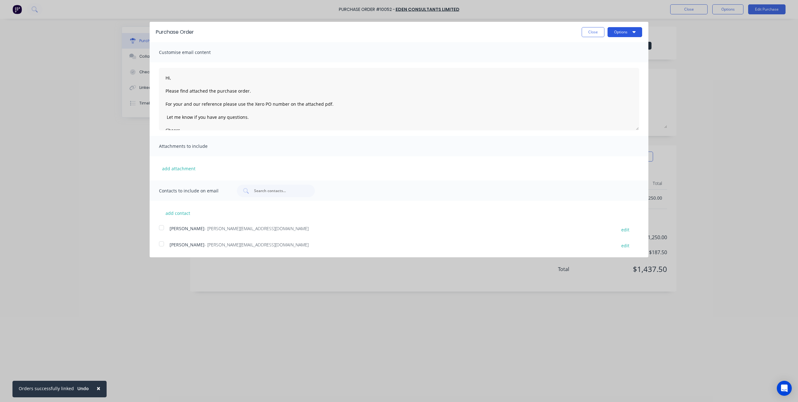
click at [622, 29] on button "Options" at bounding box center [625, 32] width 35 height 10
click at [611, 49] on div "Print" at bounding box center [613, 47] width 48 height 9
click at [592, 35] on button "Close" at bounding box center [593, 32] width 23 height 10
type textarea "x"
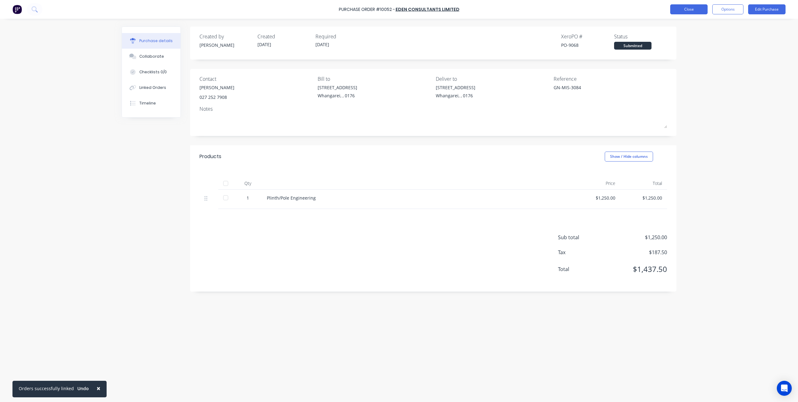
click at [690, 8] on button "Close" at bounding box center [688, 9] width 37 height 10
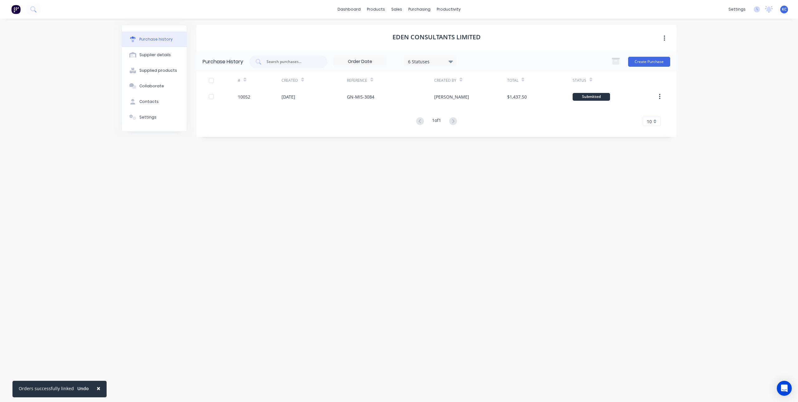
click at [12, 10] on img at bounding box center [15, 9] width 9 height 9
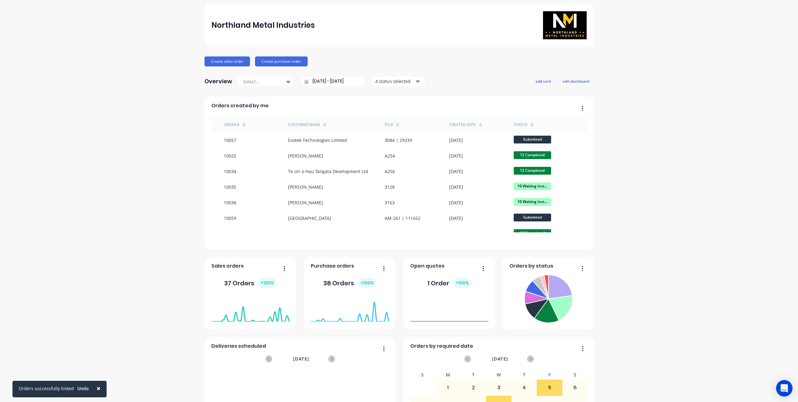
click at [781, 387] on div "Open Intercom Messenger" at bounding box center [784, 388] width 17 height 17
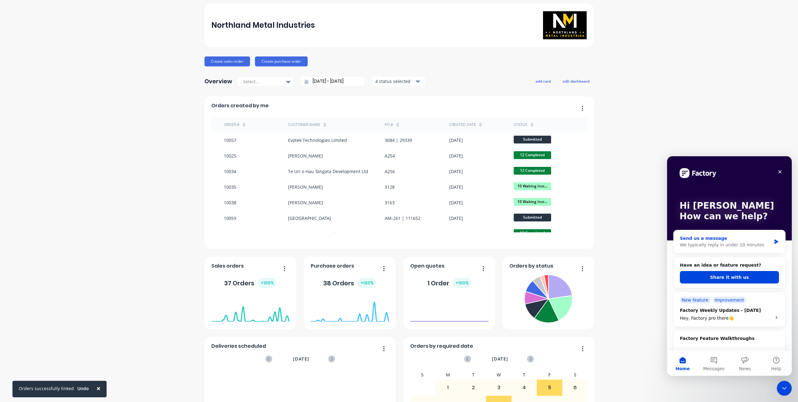
click at [737, 236] on div "Send us a message" at bounding box center [725, 238] width 91 height 7
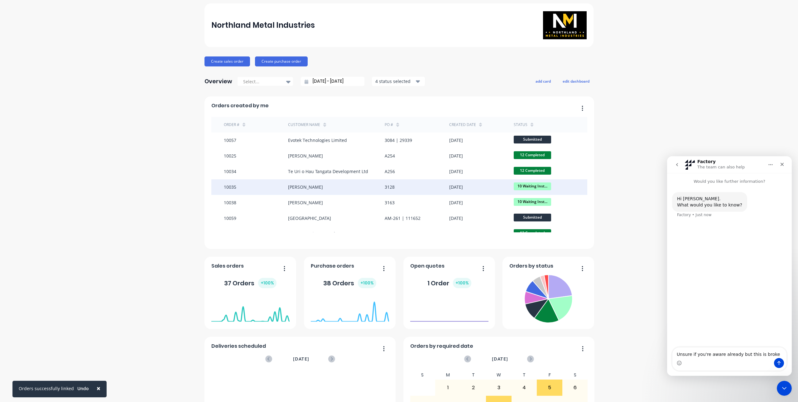
type textarea "Unsure if you're aware already but this is broken"
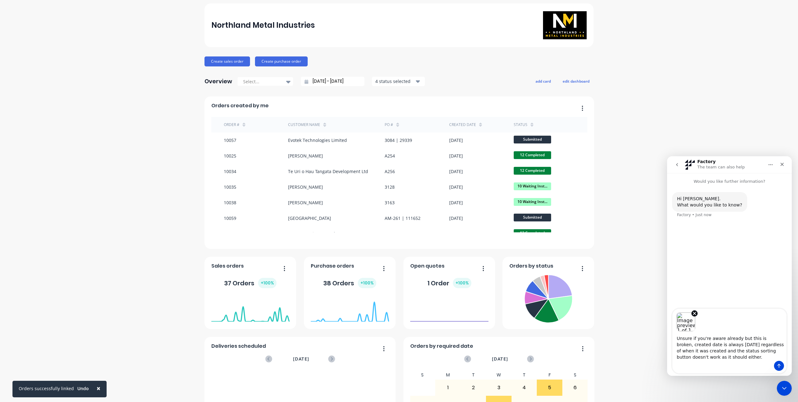
type textarea "Unsure if you're aware already but this is broken, created date is always today…"
click at [778, 366] on icon "Send a message…" at bounding box center [779, 365] width 5 height 5
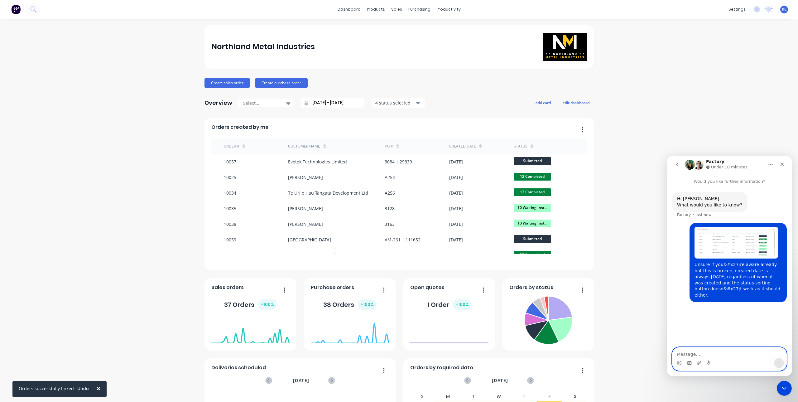
click at [690, 364] on icon "Gif picker" at bounding box center [689, 362] width 5 height 5
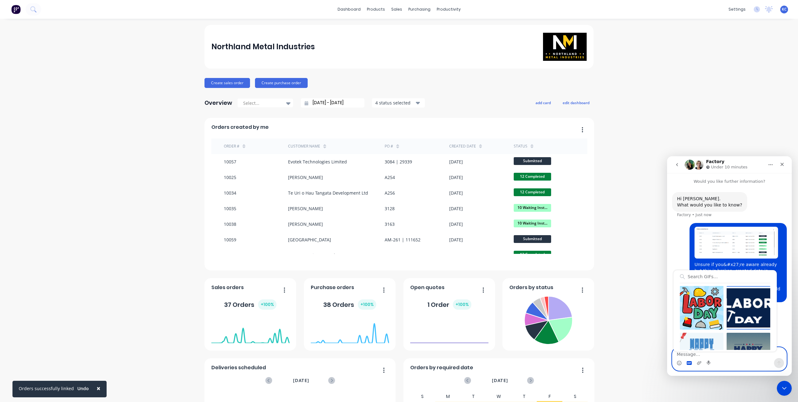
click at [690, 364] on icon "Gif picker" at bounding box center [689, 363] width 5 height 4
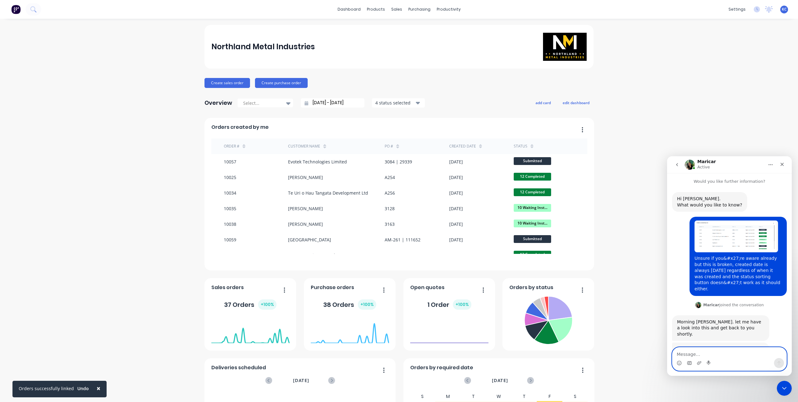
scroll to position [27, 0]
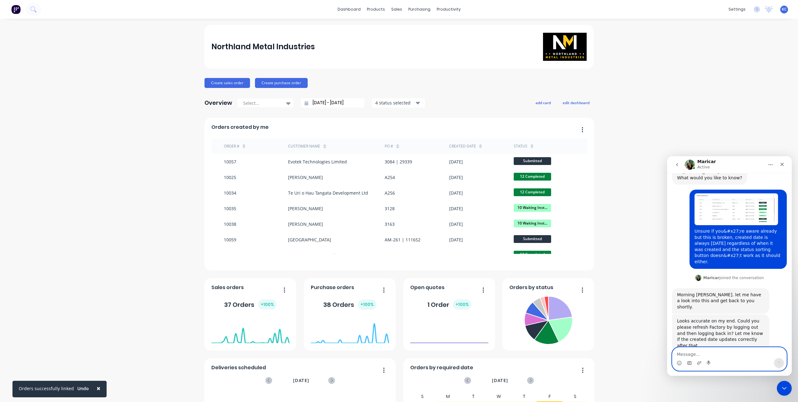
click at [707, 355] on textarea "Message…" at bounding box center [730, 352] width 114 height 11
click at [718, 354] on textarea "Message…" at bounding box center [730, 352] width 114 height 11
click at [705, 276] on b "Maricar" at bounding box center [711, 278] width 16 height 4
drag, startPoint x: 706, startPoint y: 271, endPoint x: 718, endPoint y: 271, distance: 12.5
click at [718, 275] on div "Maricar joined the conversation" at bounding box center [733, 278] width 60 height 6
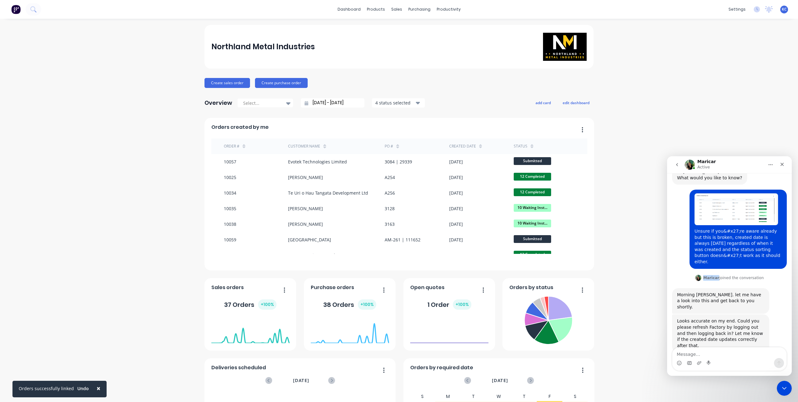
copy b "Maricar"
click at [698, 352] on textarea "Message…" at bounding box center [730, 352] width 114 height 11
type textarea "Ok, I'll reset now."
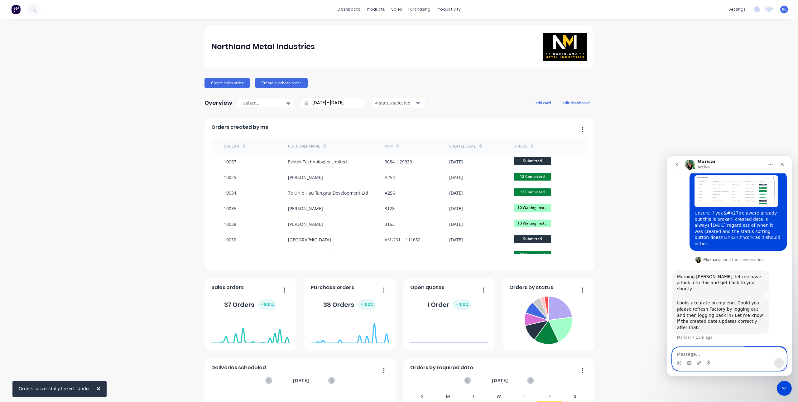
scroll to position [46, 0]
click at [782, 9] on span "KC" at bounding box center [784, 10] width 5 height 6
click at [729, 77] on div "Sign out" at bounding box center [731, 78] width 17 height 6
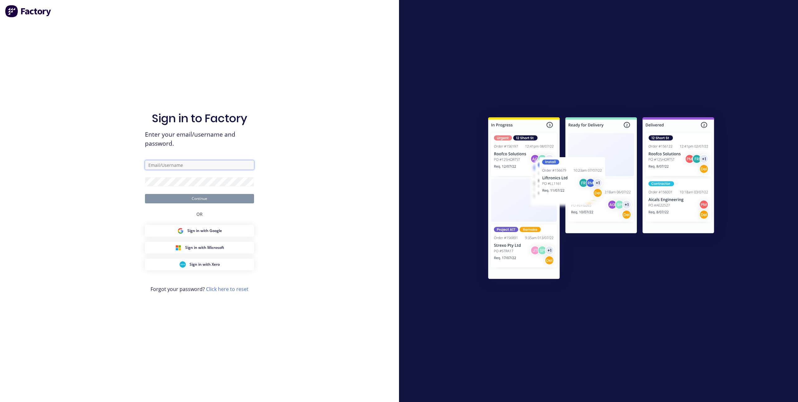
type input "[PERSON_NAME][EMAIL_ADDRESS][PERSON_NAME][DOMAIN_NAME]"
click at [153, 197] on button "Continue" at bounding box center [199, 198] width 109 height 9
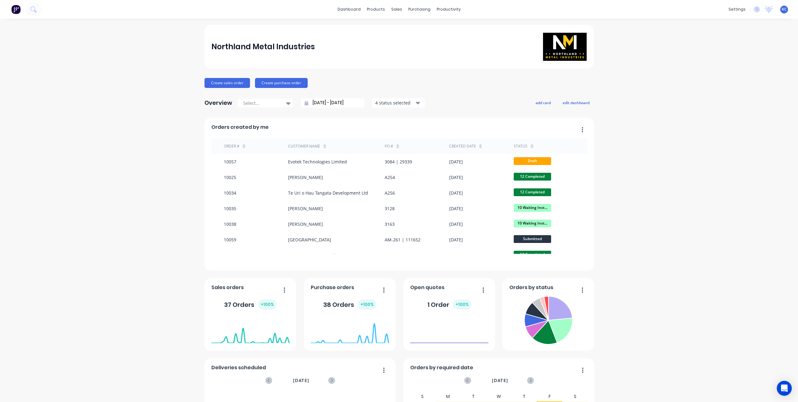
click at [525, 144] on div "status" at bounding box center [524, 146] width 20 height 9
click at [531, 147] on icon at bounding box center [532, 146] width 3 height 5
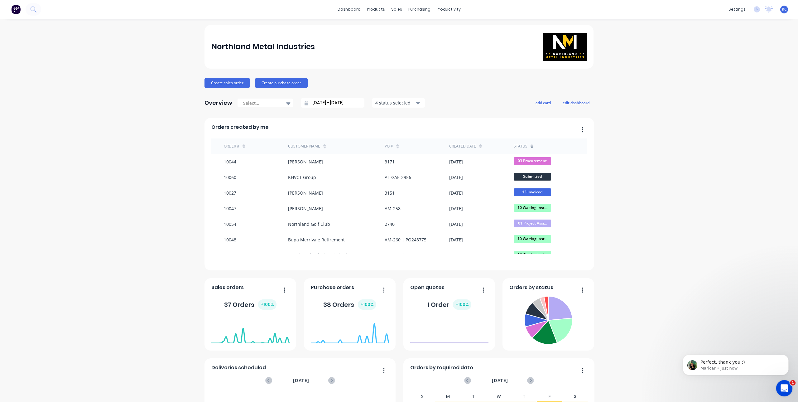
click at [787, 389] on div "Open Intercom Messenger" at bounding box center [783, 387] width 21 height 21
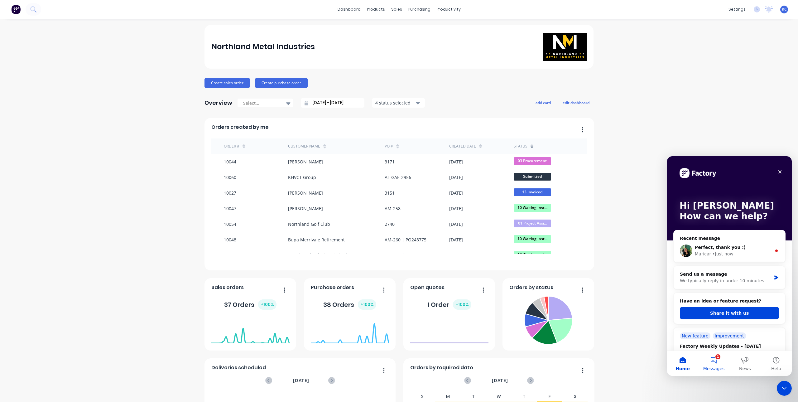
click at [717, 366] on span "Messages" at bounding box center [714, 368] width 22 height 4
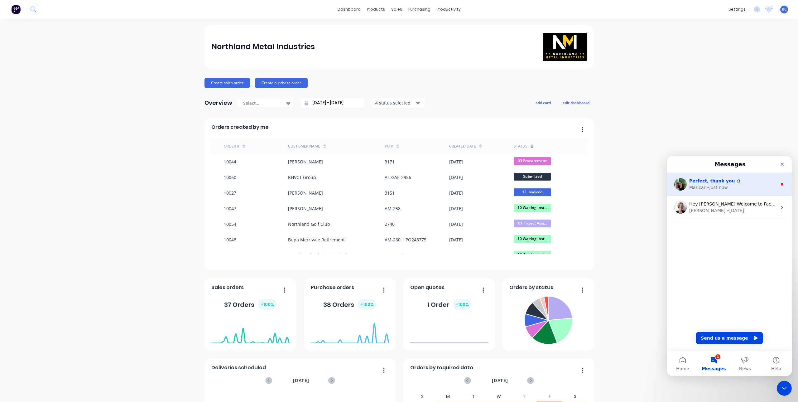
click at [710, 184] on div "• Just now" at bounding box center [717, 187] width 21 height 7
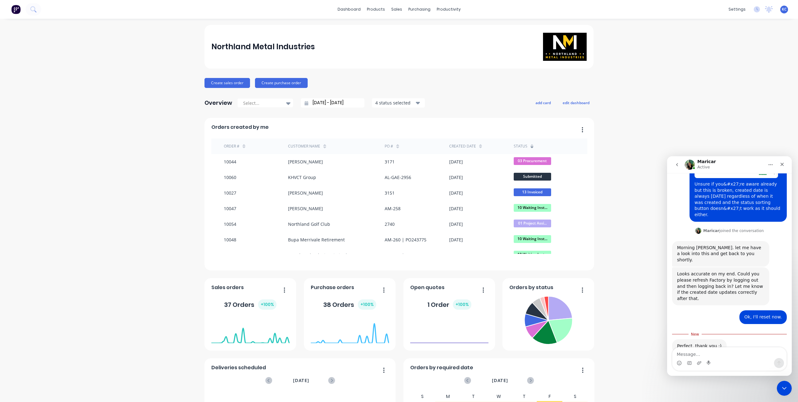
scroll to position [75, 0]
click at [722, 352] on textarea "Message…" at bounding box center [730, 352] width 114 height 11
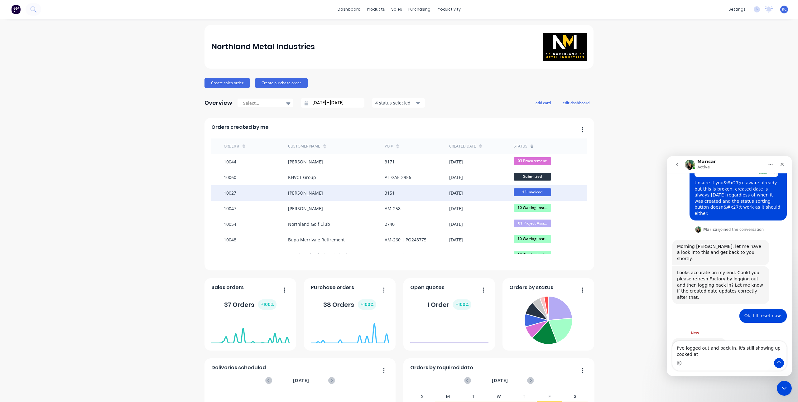
scroll to position [81, 0]
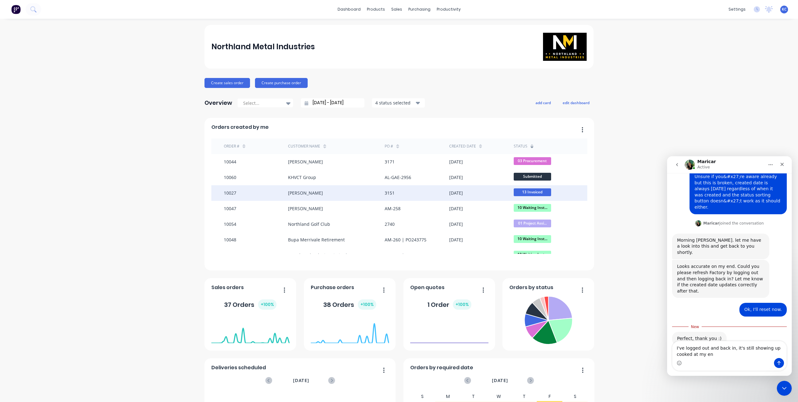
type textarea "I've logged out and back in, it's still showing up cooked at my end"
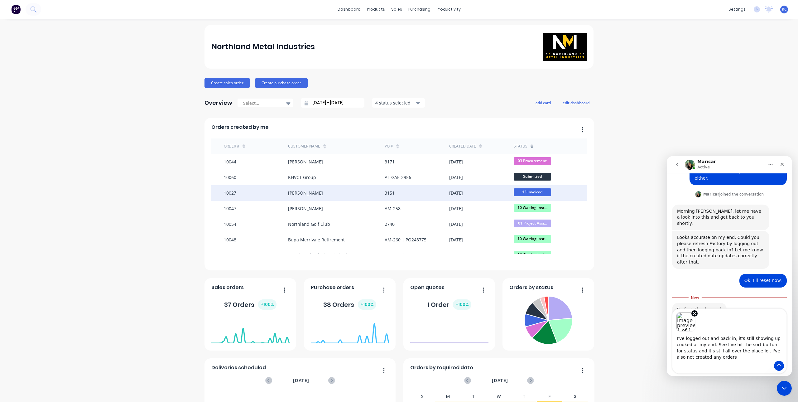
scroll to position [113, 0]
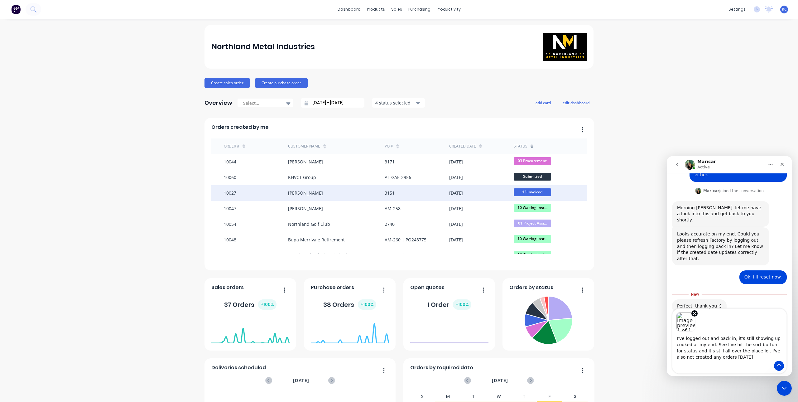
type textarea "I've logged out and back in, it's still showing up cooked at my end. See I've h…"
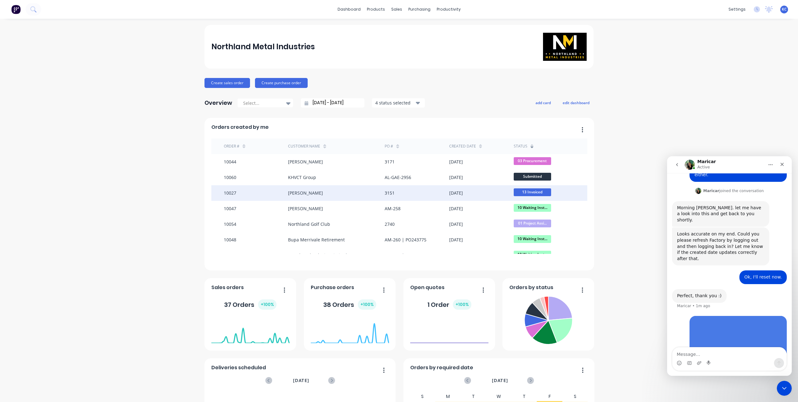
scroll to position [162, 0]
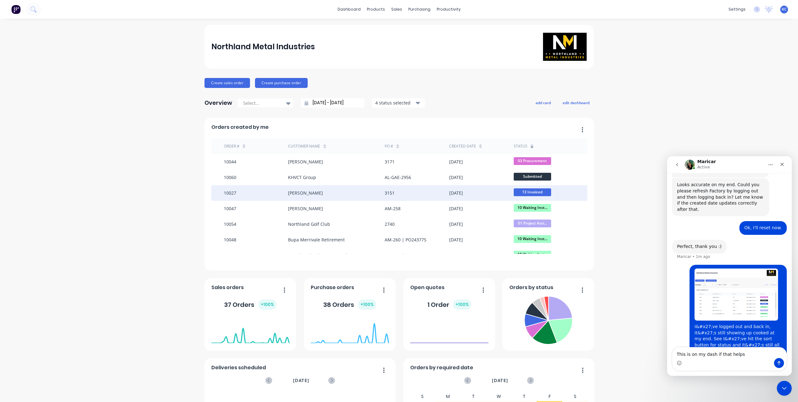
type textarea "This is on my dash if that helps?"
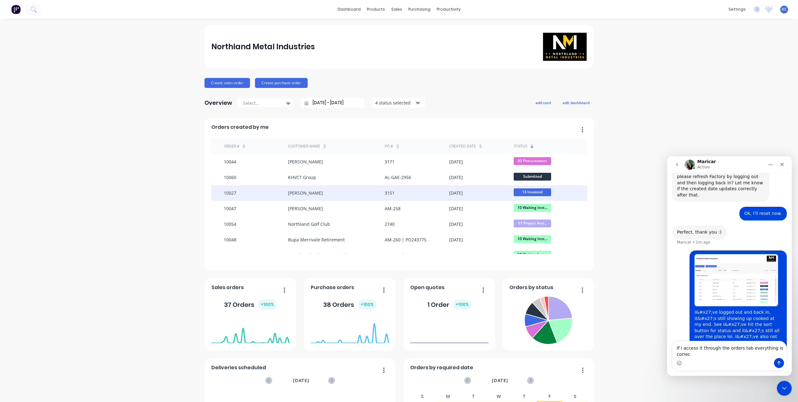
type textarea "If i access it through the orders tab everything is correct"
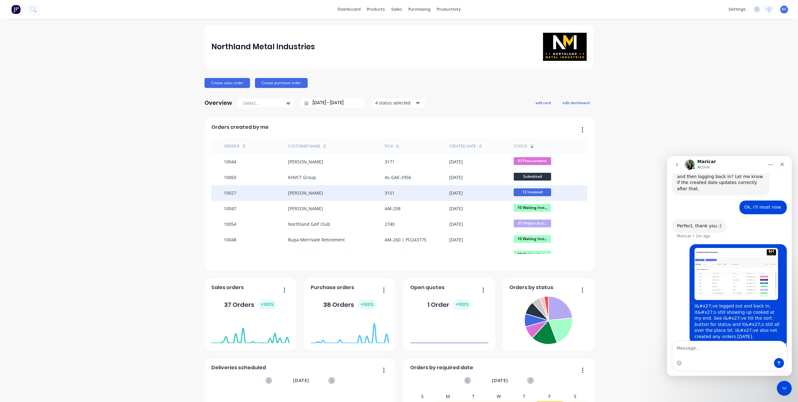
scroll to position [197, 0]
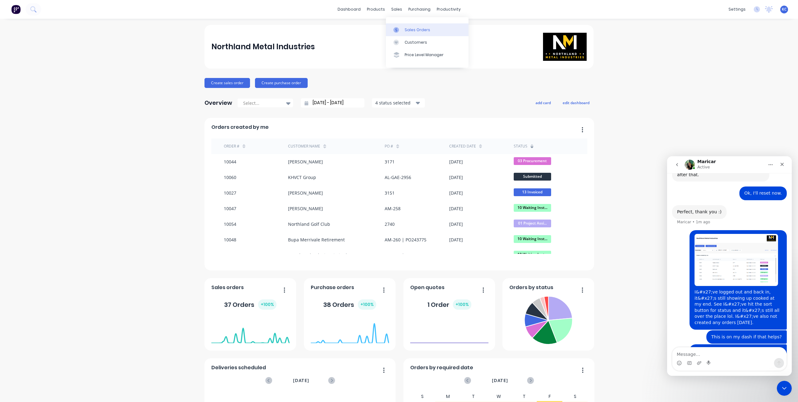
click at [408, 28] on div "Sales Orders" at bounding box center [418, 30] width 26 height 6
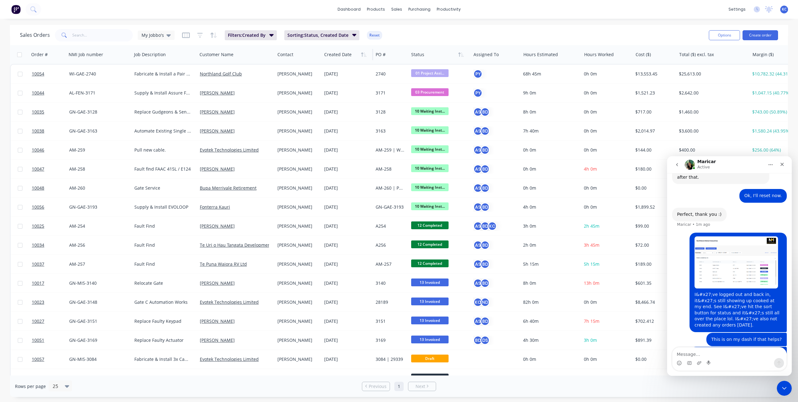
scroll to position [197, 0]
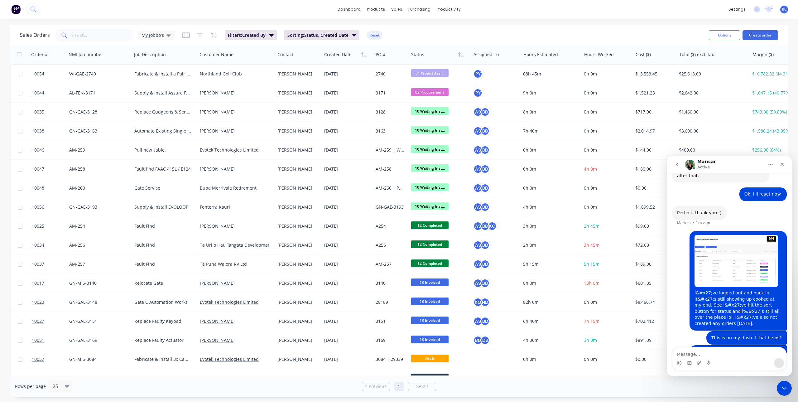
click at [17, 9] on img at bounding box center [15, 9] width 9 height 9
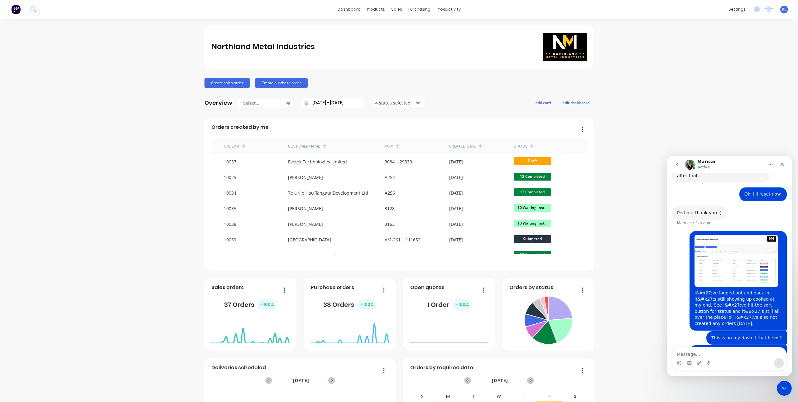
click at [417, 104] on icon "button" at bounding box center [418, 102] width 4 height 7
click at [314, 102] on input "[DATE] - [DATE]" at bounding box center [335, 102] width 54 height 9
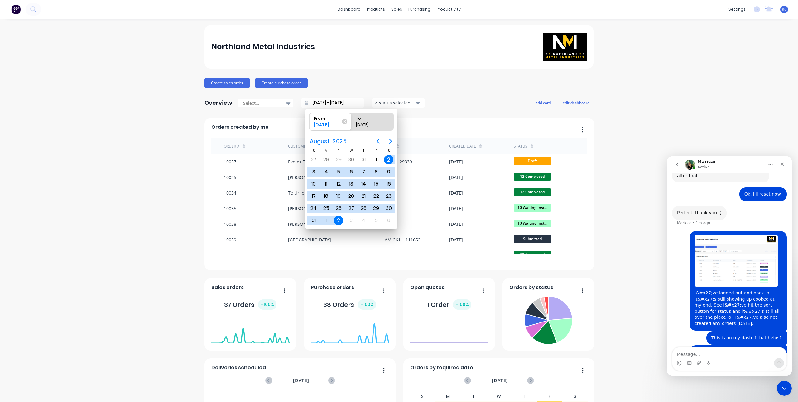
click at [314, 102] on input "[DATE] - [DATE]" at bounding box center [335, 102] width 54 height 9
click at [480, 111] on div "Northland Metal Industries Create sales order Create purchase order Overview Se…" at bounding box center [399, 268] width 389 height 486
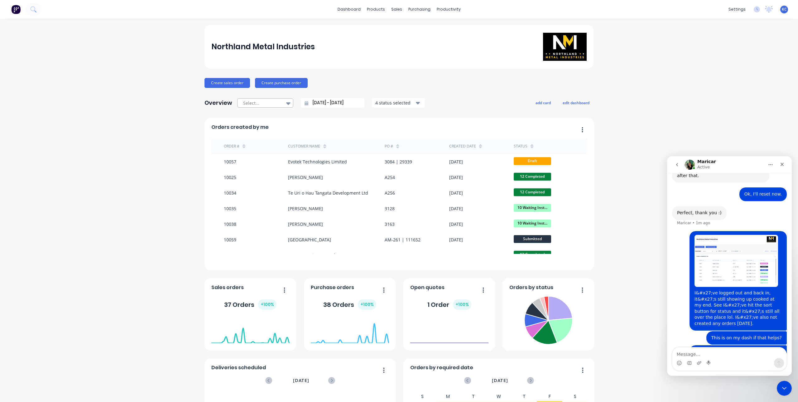
click at [286, 100] on icon at bounding box center [288, 103] width 4 height 7
click at [244, 166] on div "All time" at bounding box center [265, 163] width 56 height 12
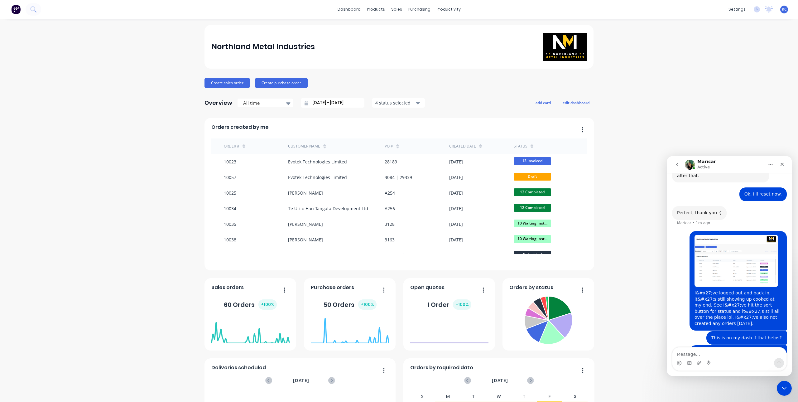
click at [531, 147] on icon at bounding box center [532, 148] width 3 height 2
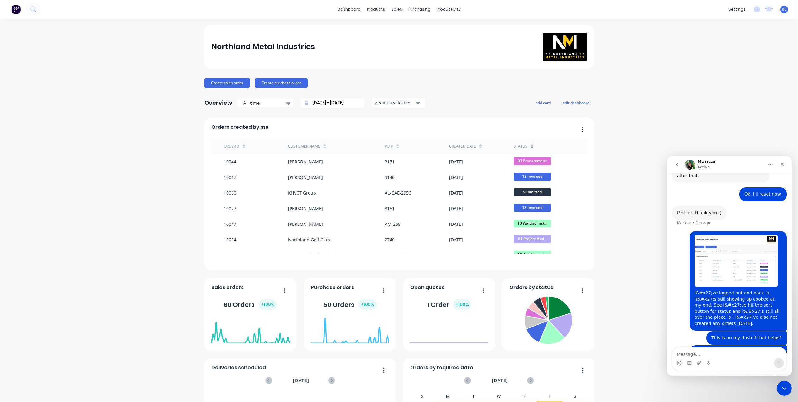
click at [531, 147] on icon at bounding box center [532, 148] width 3 height 2
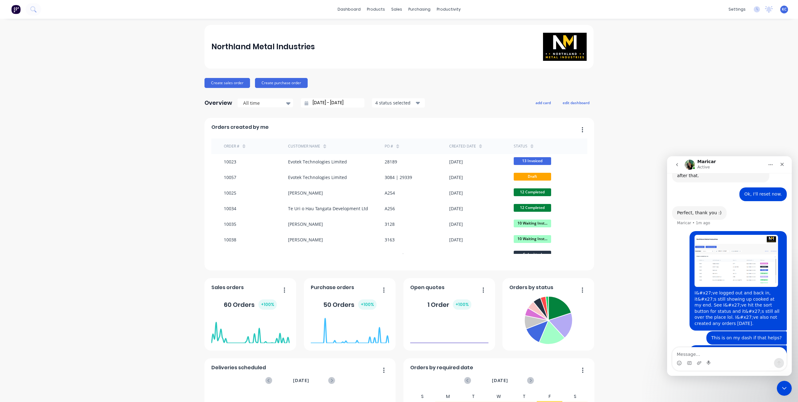
click at [531, 147] on icon at bounding box center [532, 148] width 3 height 2
click at [375, 102] on div "4 status selected" at bounding box center [394, 102] width 39 height 7
click at [397, 101] on div "4 status selected" at bounding box center [394, 102] width 39 height 7
click at [286, 104] on icon at bounding box center [288, 103] width 4 height 7
click at [271, 147] on div "Year to date" at bounding box center [265, 152] width 56 height 12
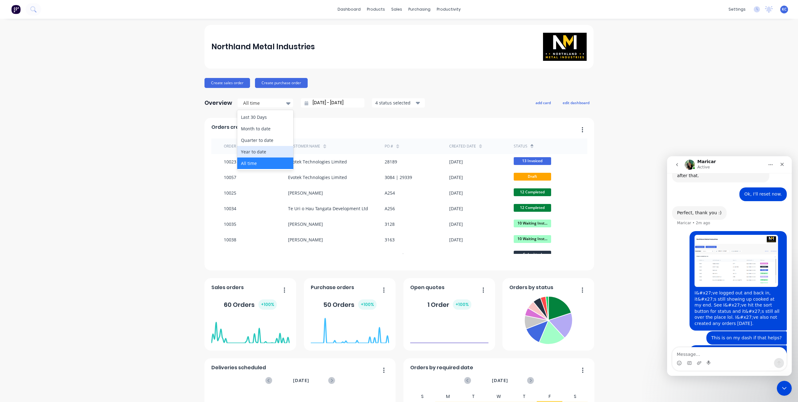
type input "01/01/25 - 02/09/25"
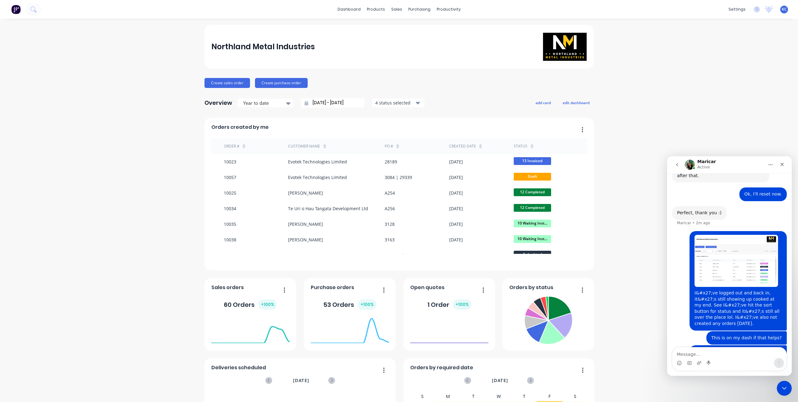
click at [416, 104] on icon "button" at bounding box center [418, 102] width 4 height 7
click at [416, 102] on icon "button" at bounding box center [418, 102] width 4 height 7
click at [577, 127] on button "button" at bounding box center [580, 130] width 13 height 10
click at [640, 120] on div "Northland Metal Industries Create sales order Create purchase order Overview Ye…" at bounding box center [399, 268] width 798 height 486
click at [706, 246] on img "Karl says…" at bounding box center [737, 261] width 84 height 52
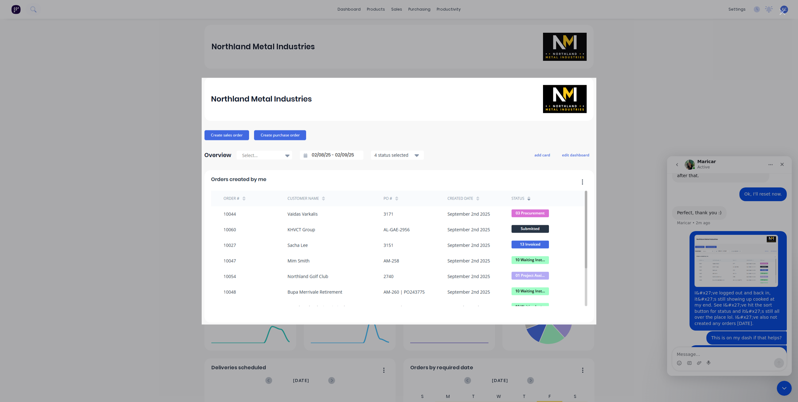
click at [621, 138] on div "Intercom messenger" at bounding box center [399, 201] width 798 height 402
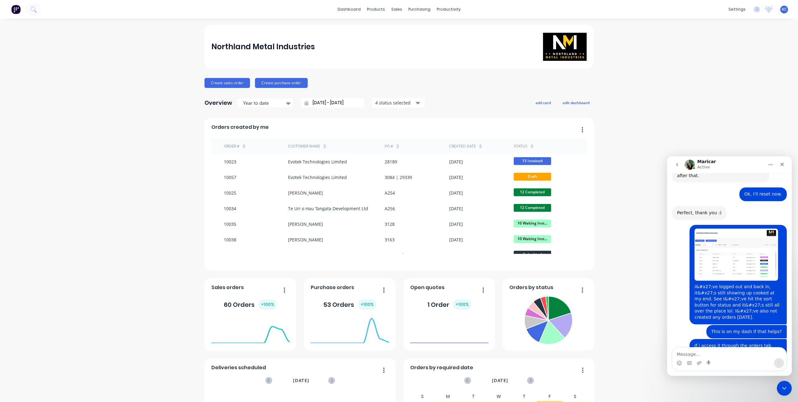
scroll to position [234, 0]
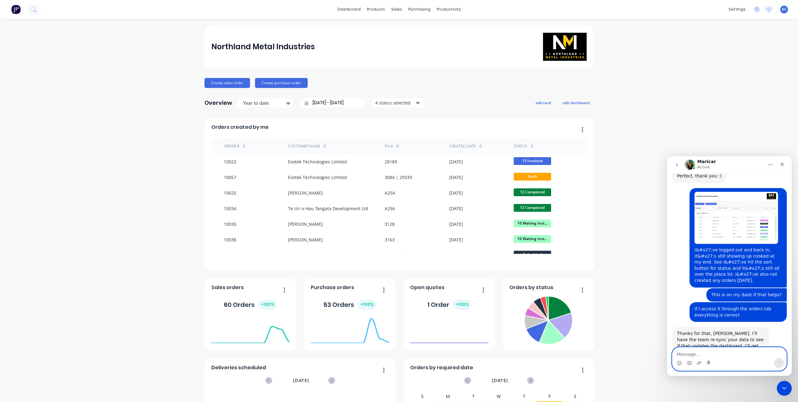
click at [724, 352] on textarea "Message…" at bounding box center [730, 352] width 114 height 11
click at [724, 353] on textarea "Message…" at bounding box center [730, 352] width 114 height 11
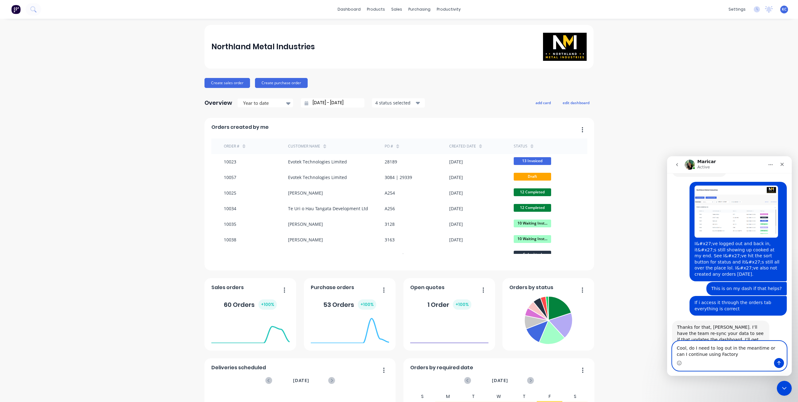
type textarea "Cool, do I need to log out in the meantime or can I continue using Factory?"
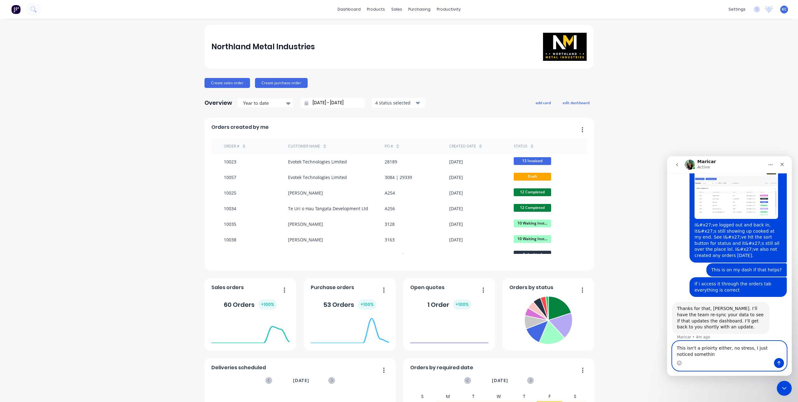
scroll to position [265, 0]
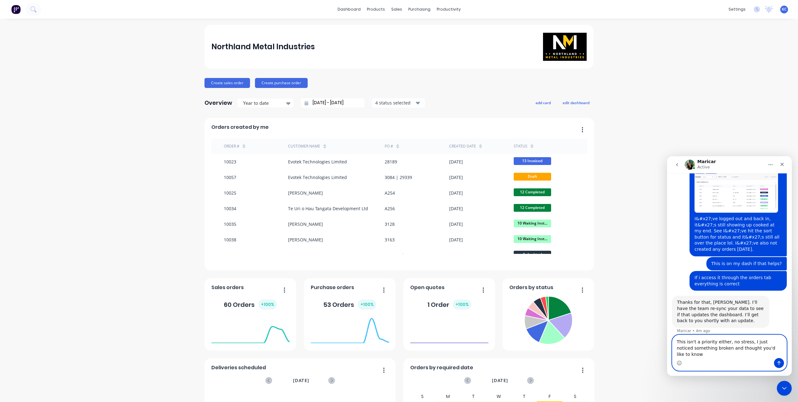
type textarea "This isn't a priority either, no stress, I just noticed something broken and th…"
click at [779, 364] on icon "Send a message…" at bounding box center [779, 363] width 3 height 4
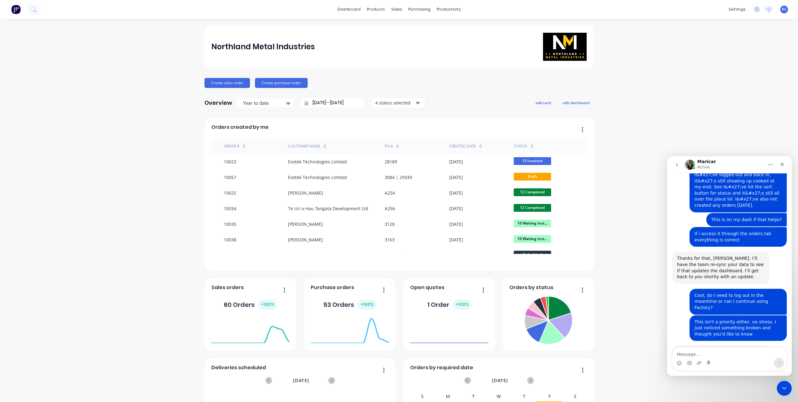
scroll to position [310, 0]
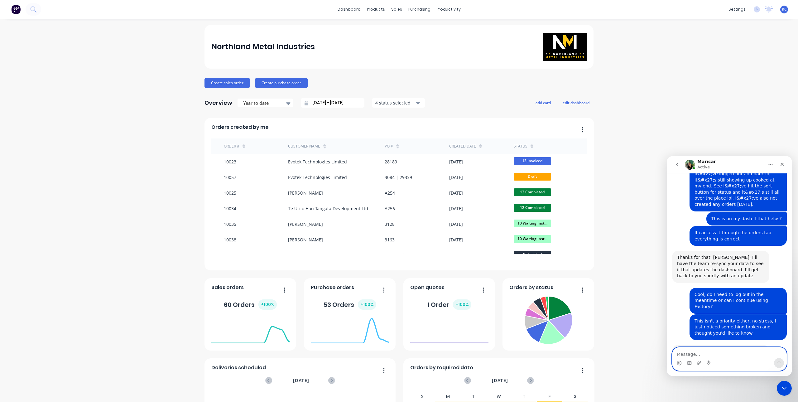
click at [713, 353] on textarea "Message…" at bounding box center [730, 352] width 114 height 11
click at [713, 352] on textarea "Message…" at bounding box center [730, 352] width 114 height 11
type textarea "Champion, danke Maricar"
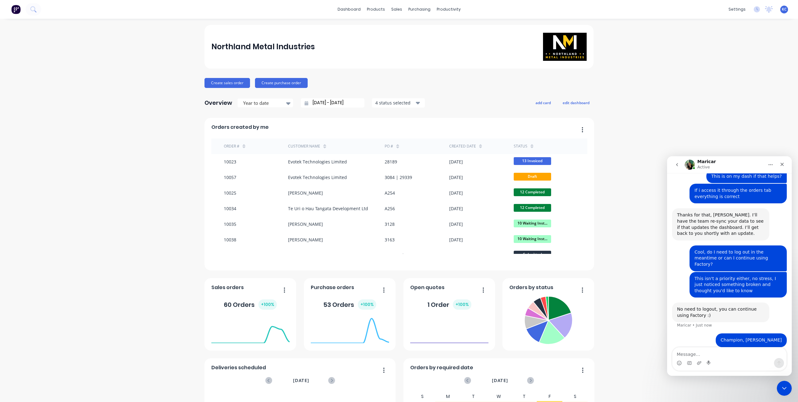
scroll to position [328, 0]
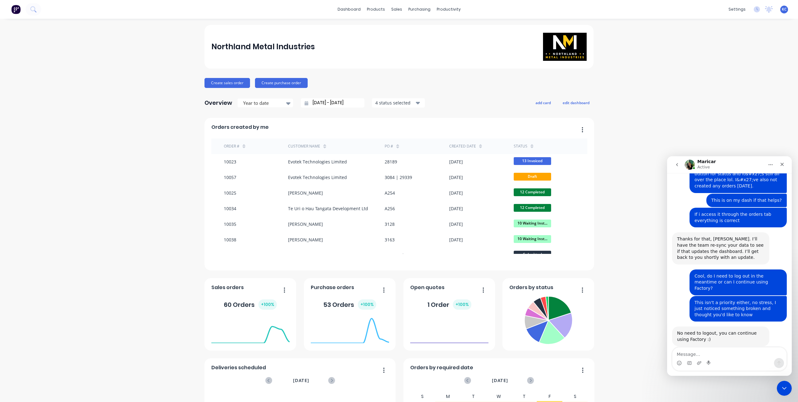
drag, startPoint x: 753, startPoint y: 308, endPoint x: 751, endPoint y: 330, distance: 21.7
drag, startPoint x: 751, startPoint y: 330, endPoint x: 748, endPoint y: 336, distance: 6.7
drag, startPoint x: 748, startPoint y: 336, endPoint x: 756, endPoint y: 335, distance: 7.6
click at [756, 361] on div "Champion, danke Maricar" at bounding box center [751, 364] width 61 height 6
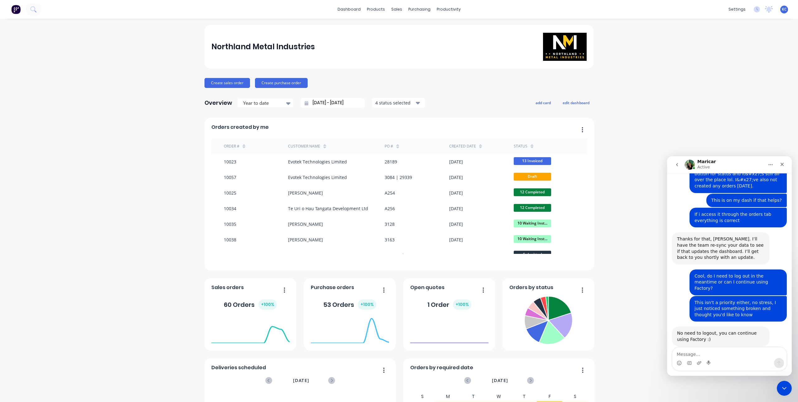
click at [756, 361] on div "Champion, danke Maricar" at bounding box center [751, 364] width 61 height 6
click at [121, 185] on div "Northland Metal Industries Create sales order Create purchase order Overview Ye…" at bounding box center [399, 268] width 798 height 486
click at [743, 361] on div "Champion, danke Maricar" at bounding box center [751, 364] width 61 height 6
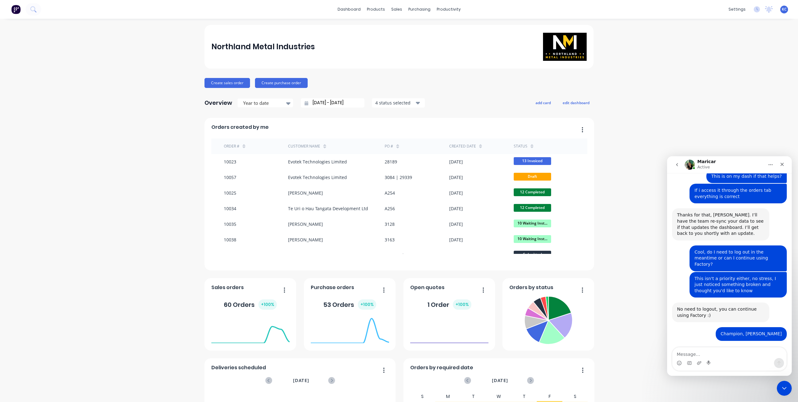
scroll to position [347, 0]
